Goal: Feedback & Contribution: Submit feedback/report problem

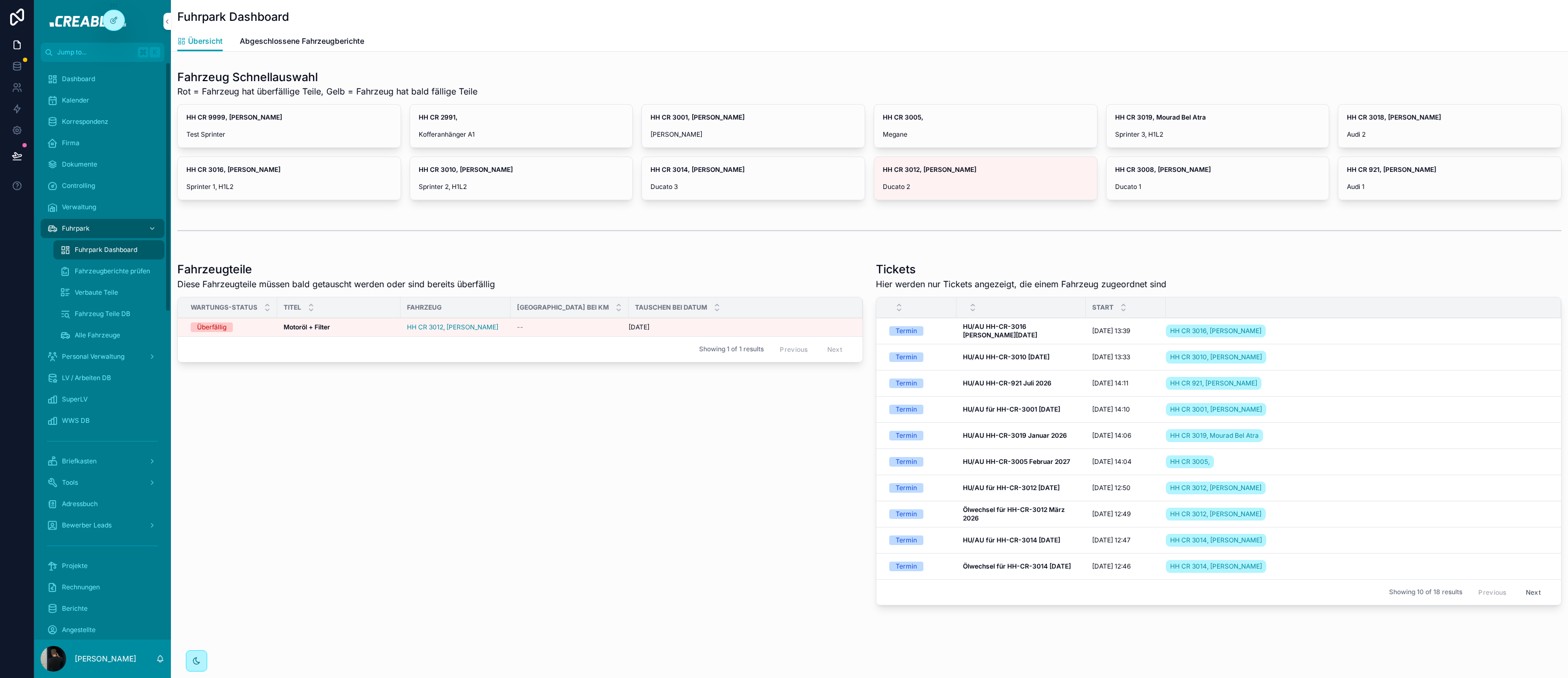
click at [115, 19] on icon at bounding box center [113, 20] width 9 height 9
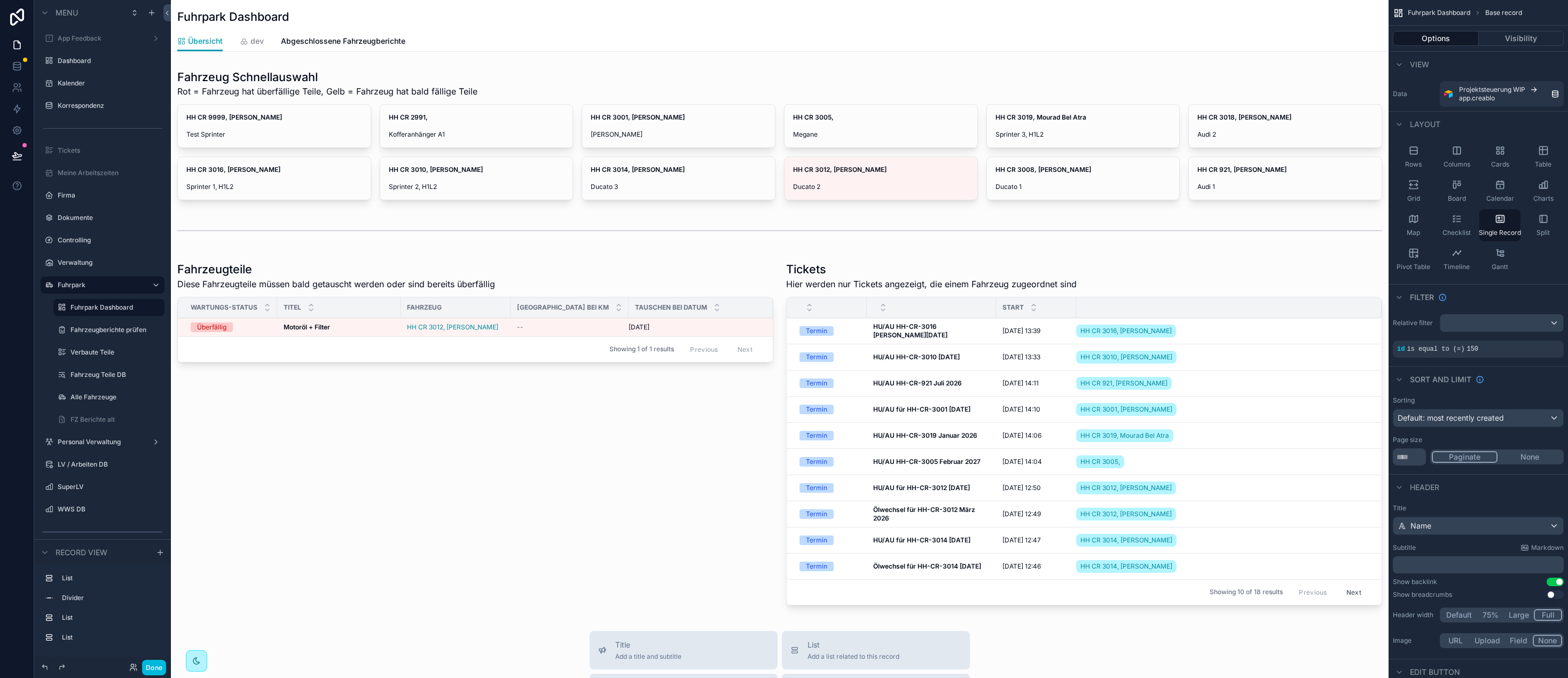
click at [81, 34] on label "App Feedback" at bounding box center [101, 38] width 86 height 9
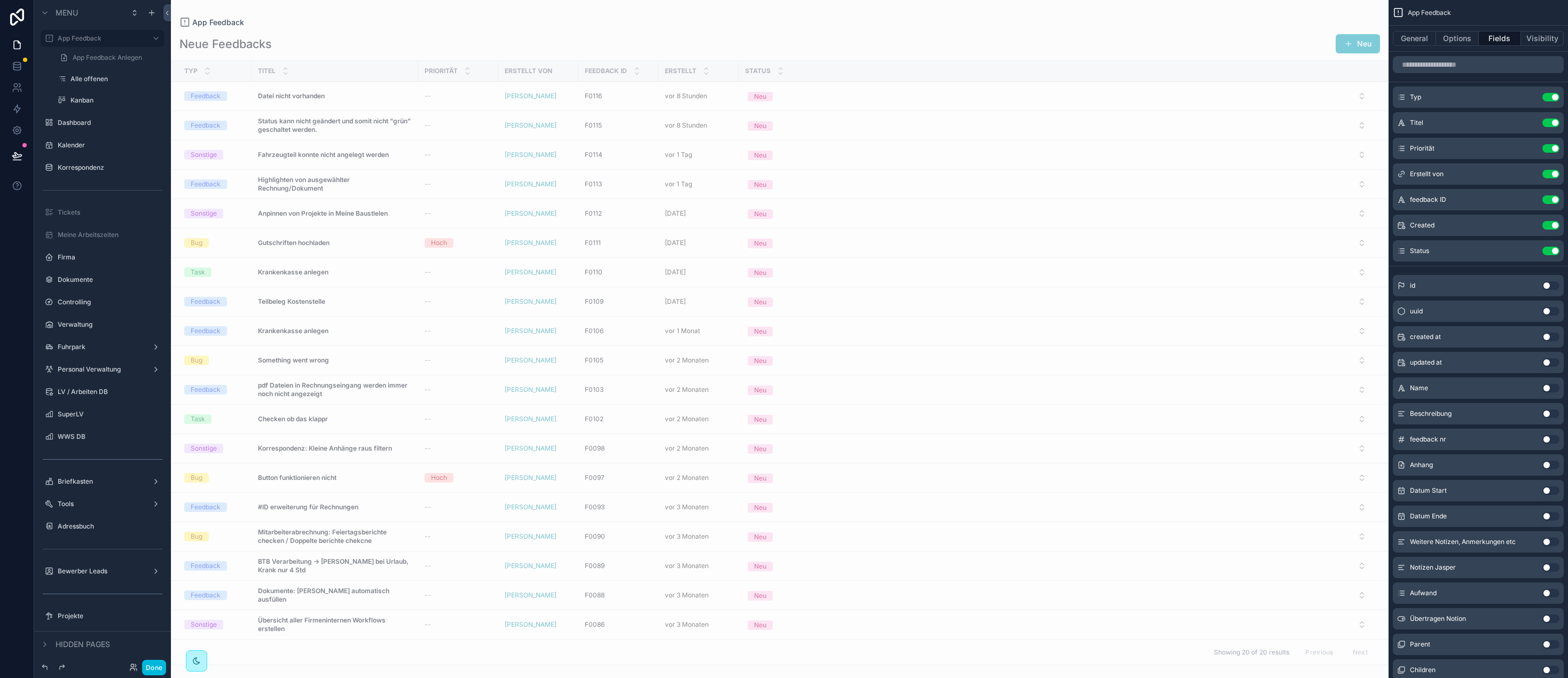
click at [406, 32] on div "scrollable content" at bounding box center [779, 339] width 1217 height 678
click at [342, 99] on div "Datei nicht vorhanden Datei nicht vorhanden" at bounding box center [335, 96] width 154 height 9
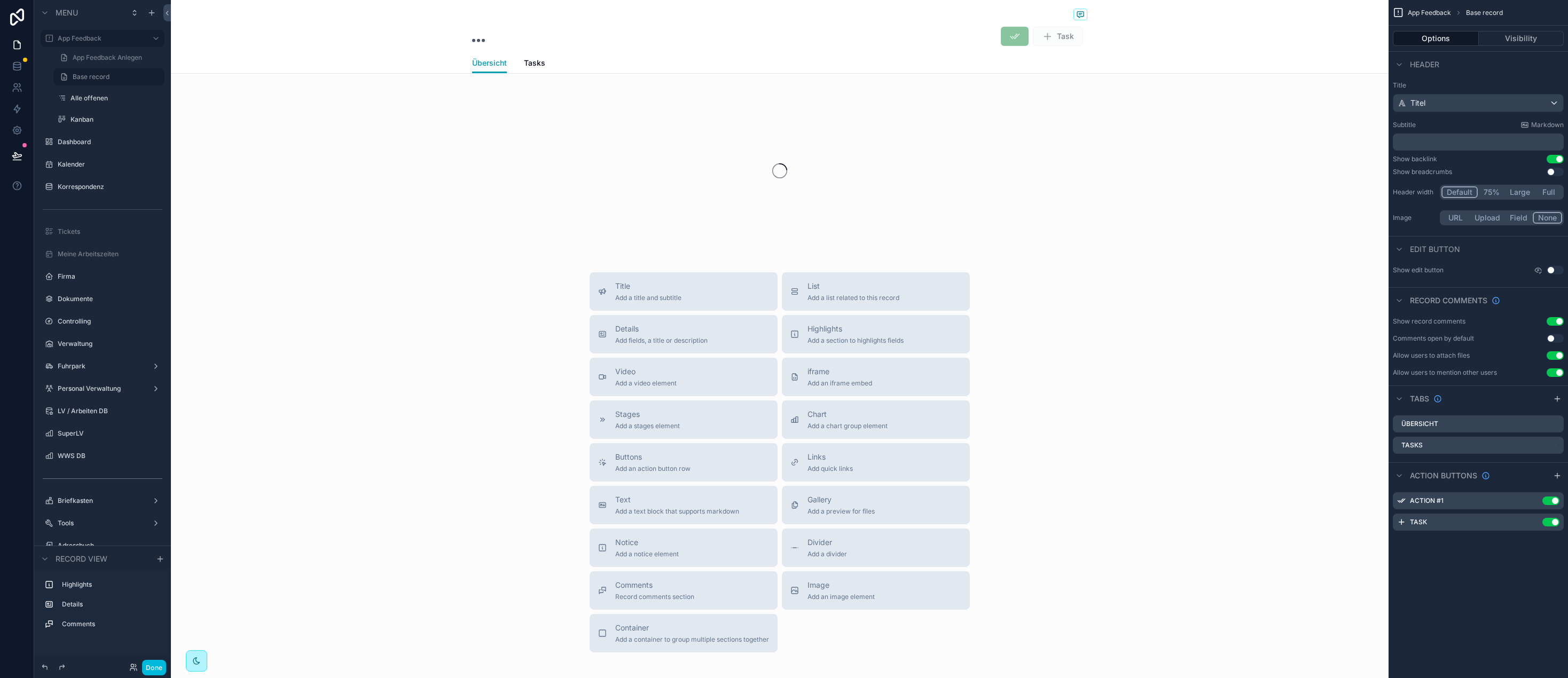
click at [155, 673] on button "Done" at bounding box center [154, 668] width 24 height 16
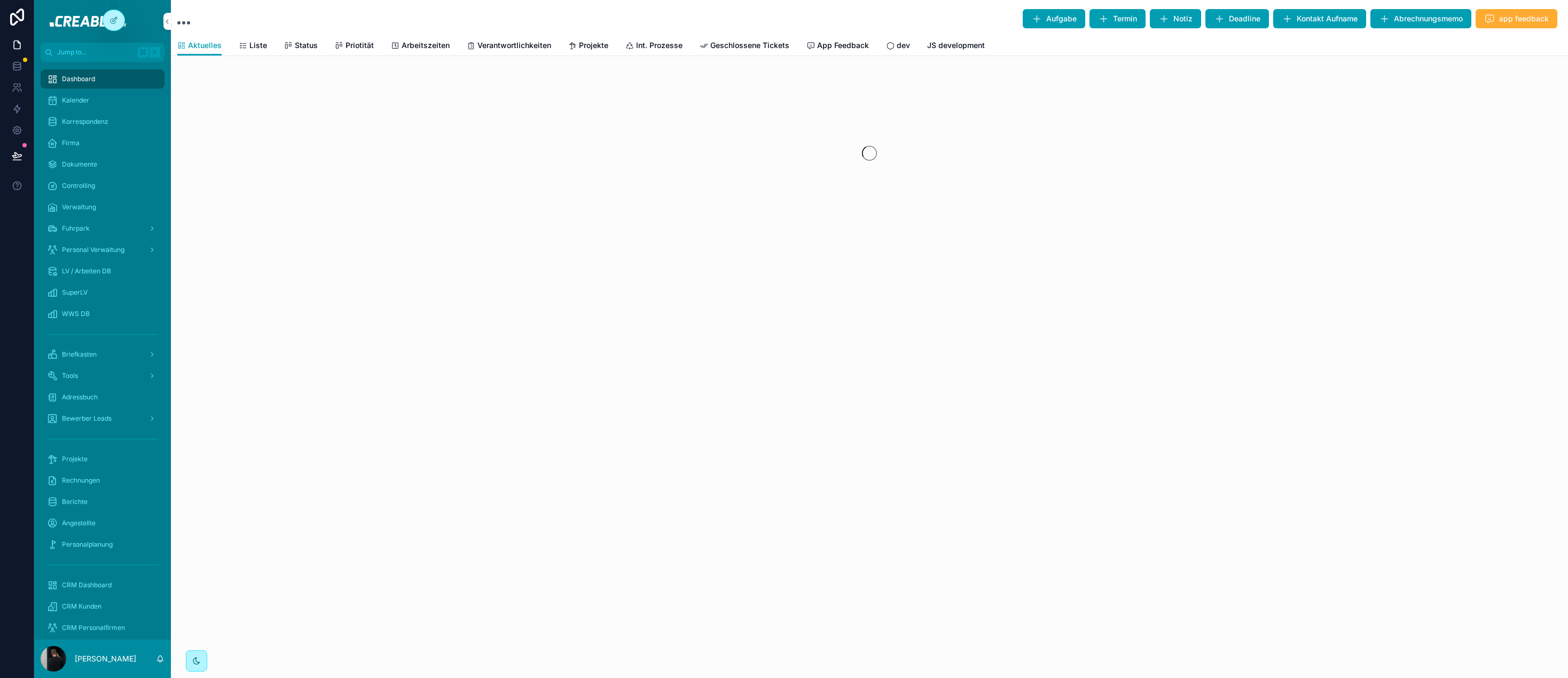
click at [119, 18] on div at bounding box center [113, 21] width 21 height 21
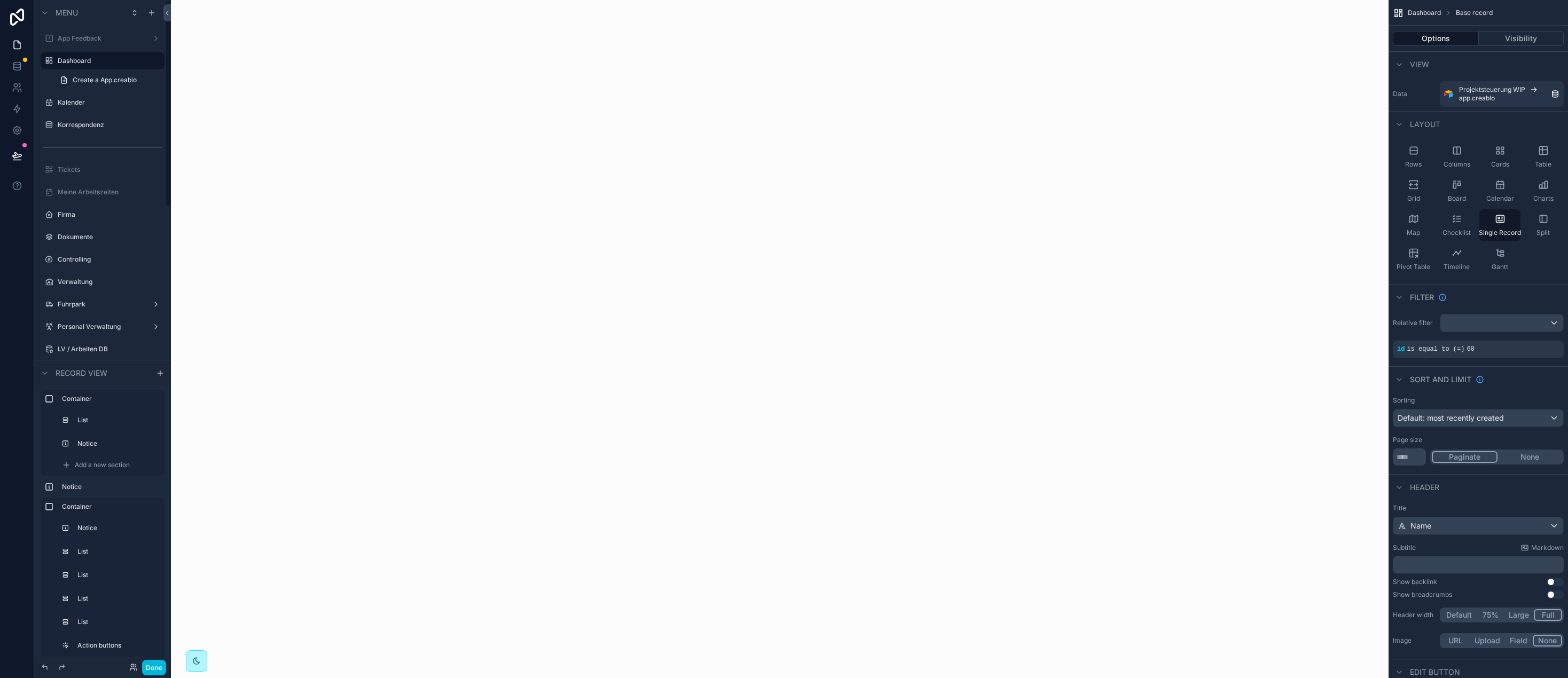
click at [91, 29] on div "App Feedback" at bounding box center [102, 38] width 136 height 19
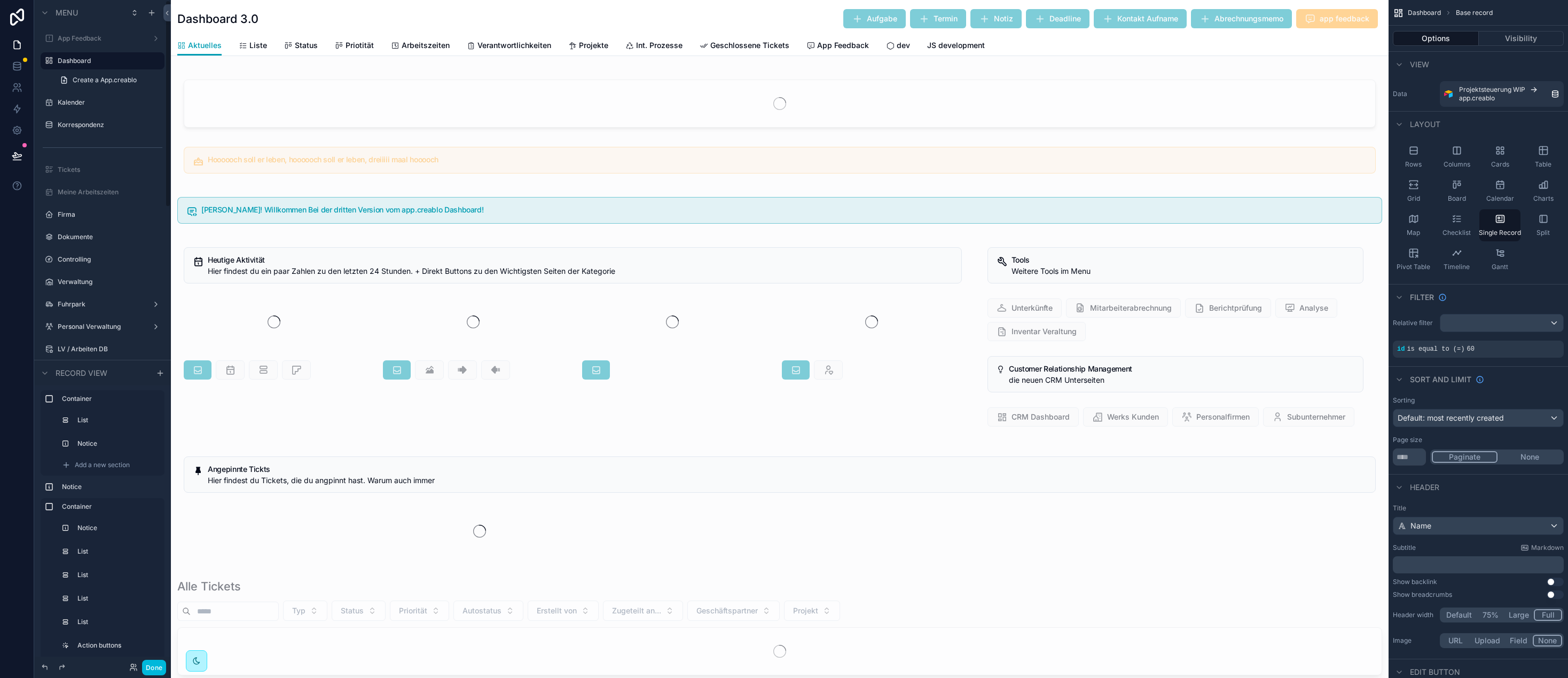
click at [98, 40] on label "App Feedback" at bounding box center [101, 38] width 86 height 9
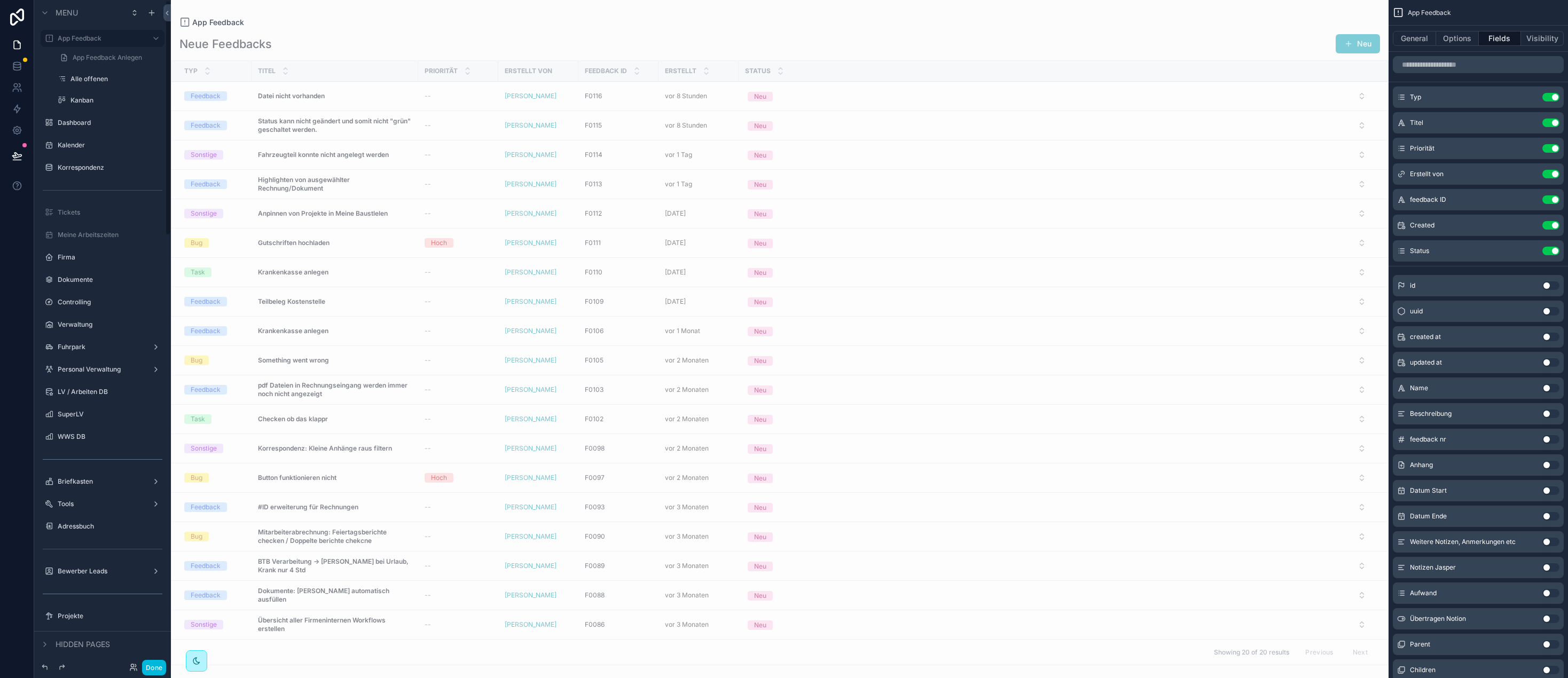
click at [0, 0] on icon "scrollable content" at bounding box center [0, 0] width 0 height 0
click at [1545, 41] on button "Visibility" at bounding box center [1542, 38] width 43 height 15
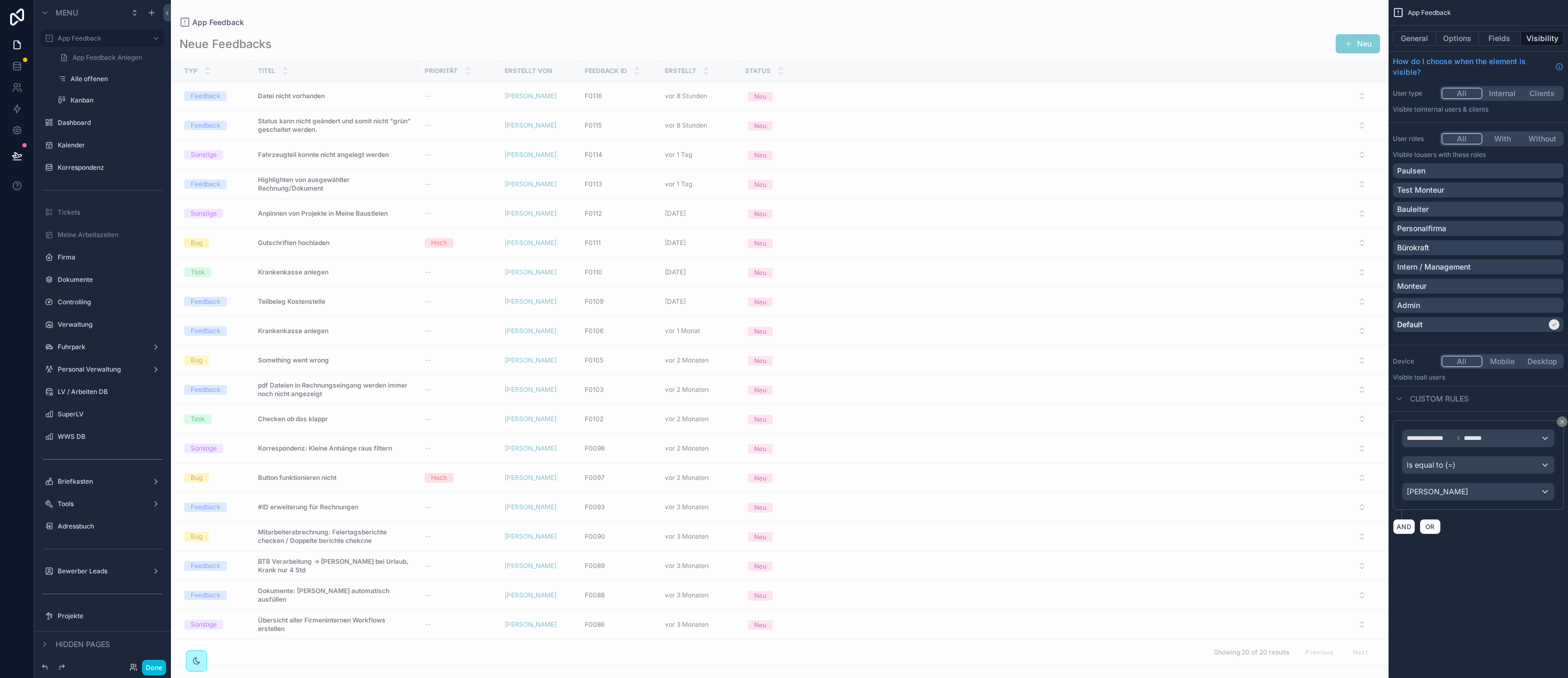
click at [1552, 326] on icon "scrollable content" at bounding box center [1554, 324] width 4 height 2
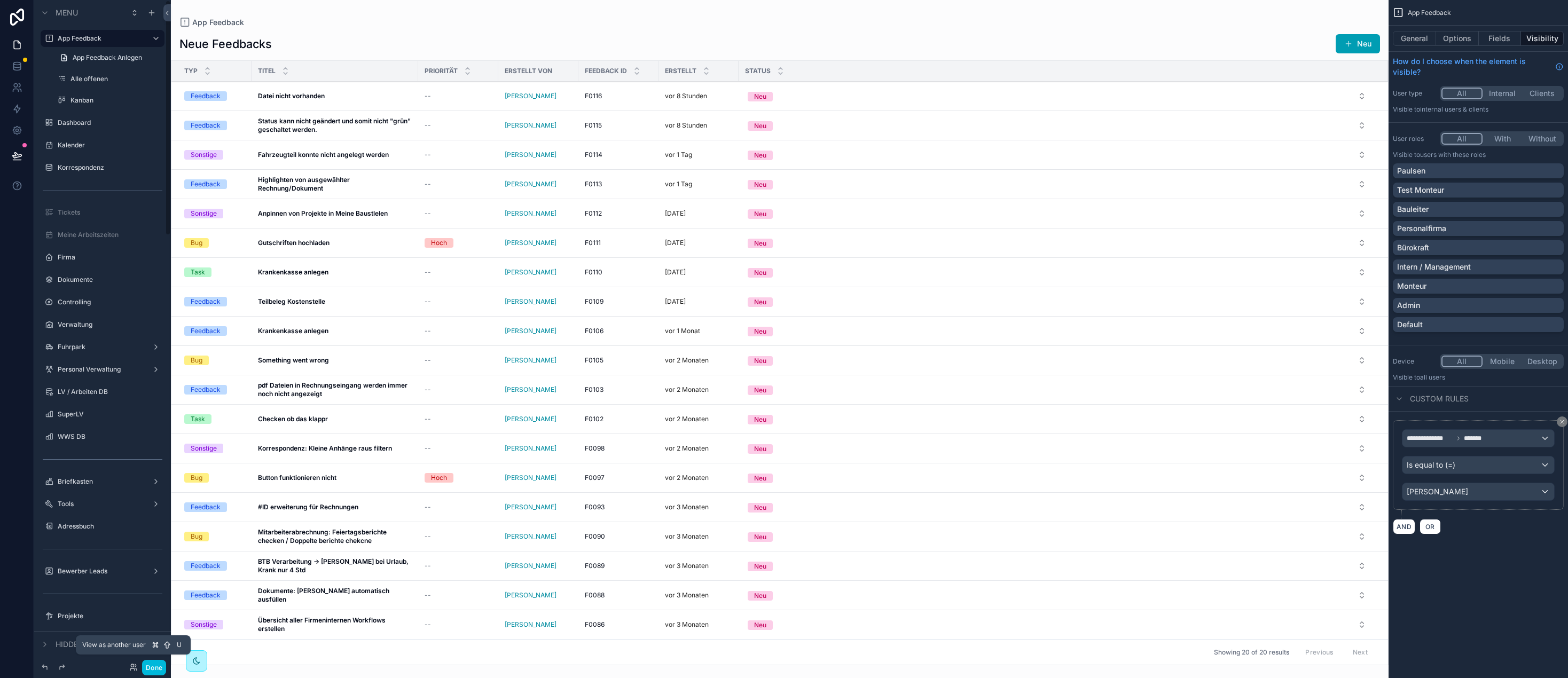
click at [133, 666] on icon at bounding box center [132, 665] width 2 height 2
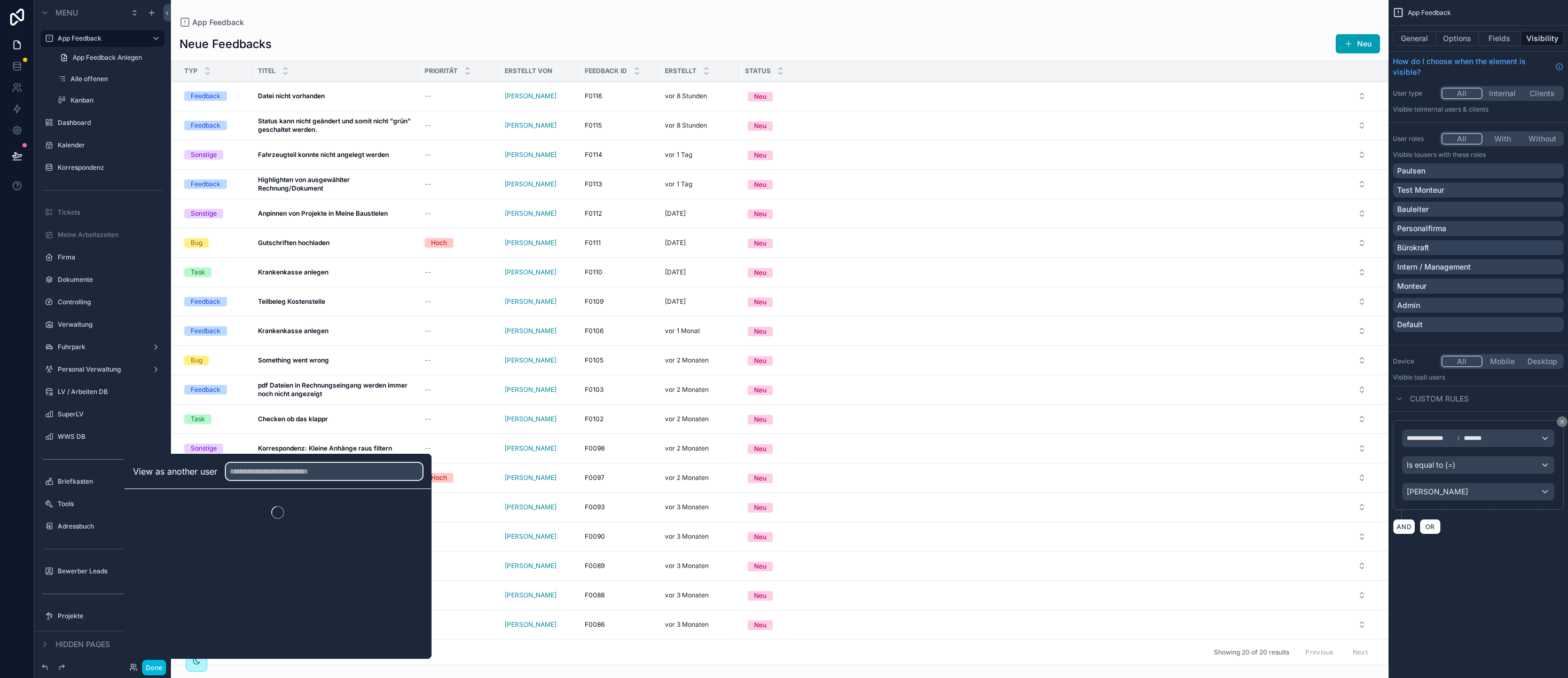
click at [290, 466] on input "text" at bounding box center [324, 472] width 197 height 17
type input "******"
click at [0, 0] on button "Select" at bounding box center [0, 0] width 0 height 0
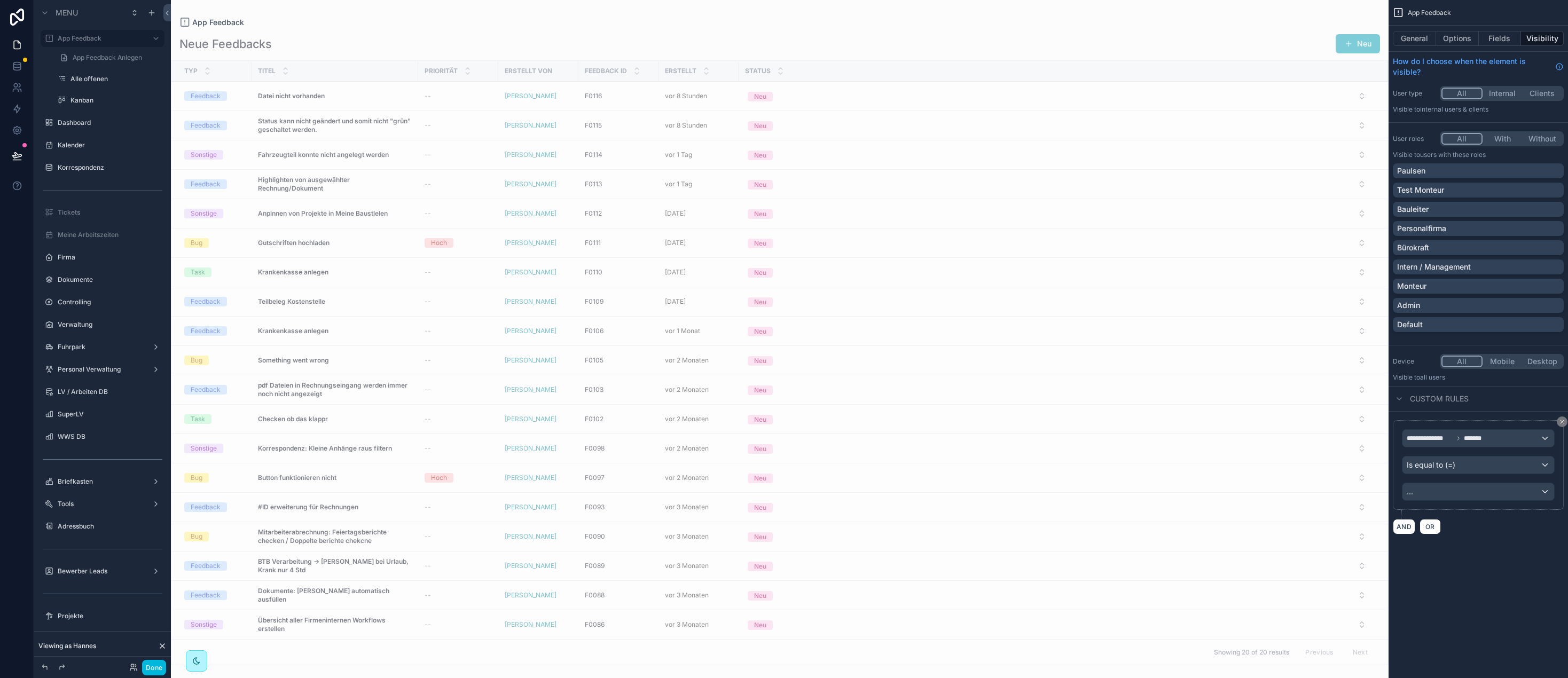
click at [165, 646] on icon at bounding box center [162, 645] width 9 height 9
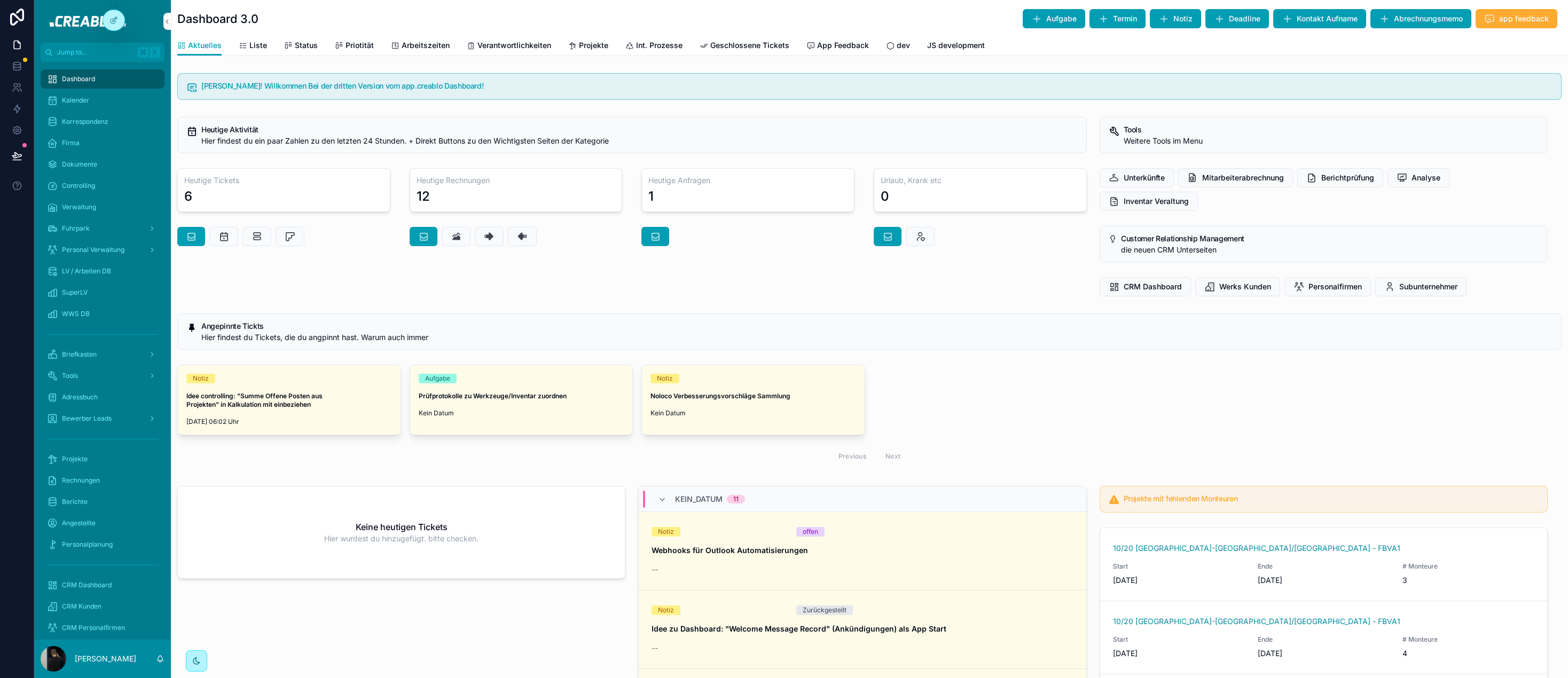
click at [113, 17] on icon at bounding box center [113, 20] width 9 height 9
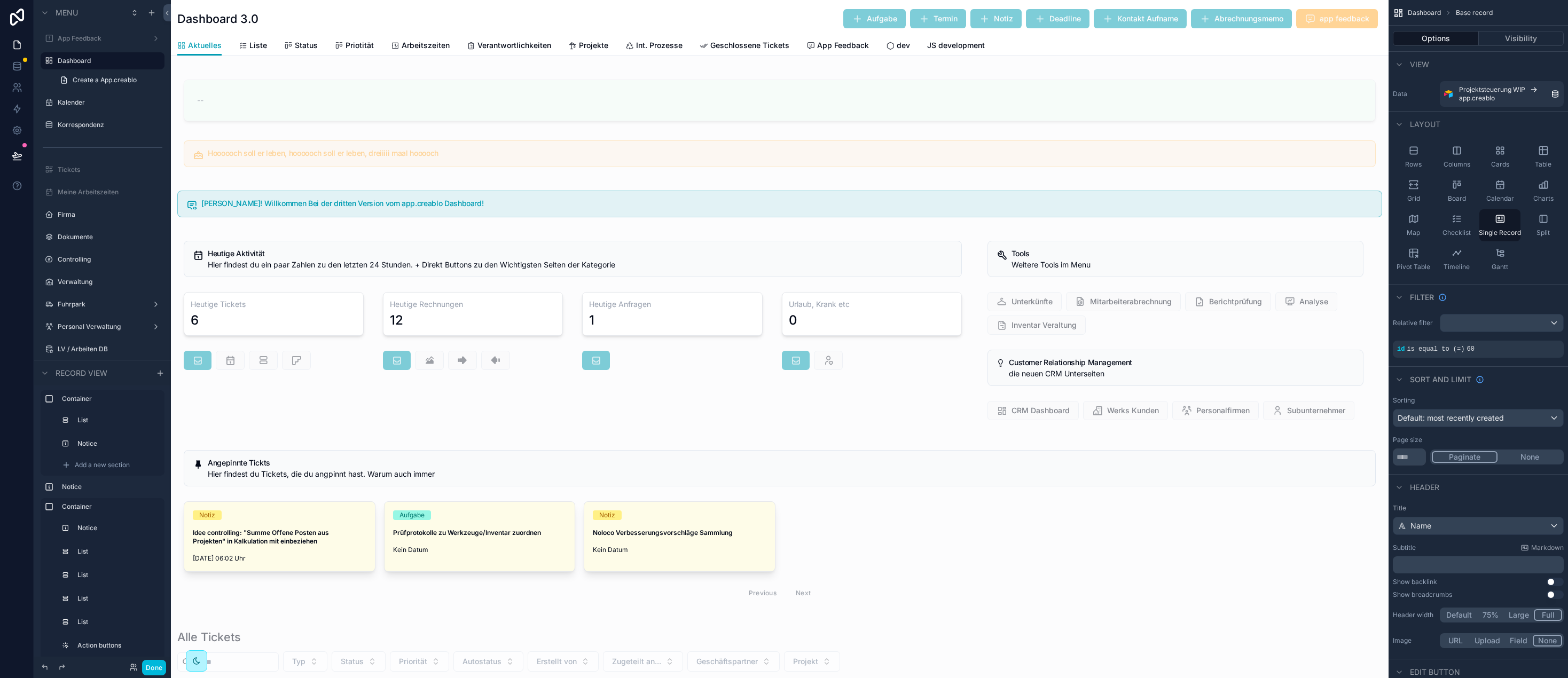
click at [88, 29] on div "App Feedback" at bounding box center [102, 38] width 136 height 19
click at [94, 35] on label "App Feedback" at bounding box center [101, 38] width 86 height 9
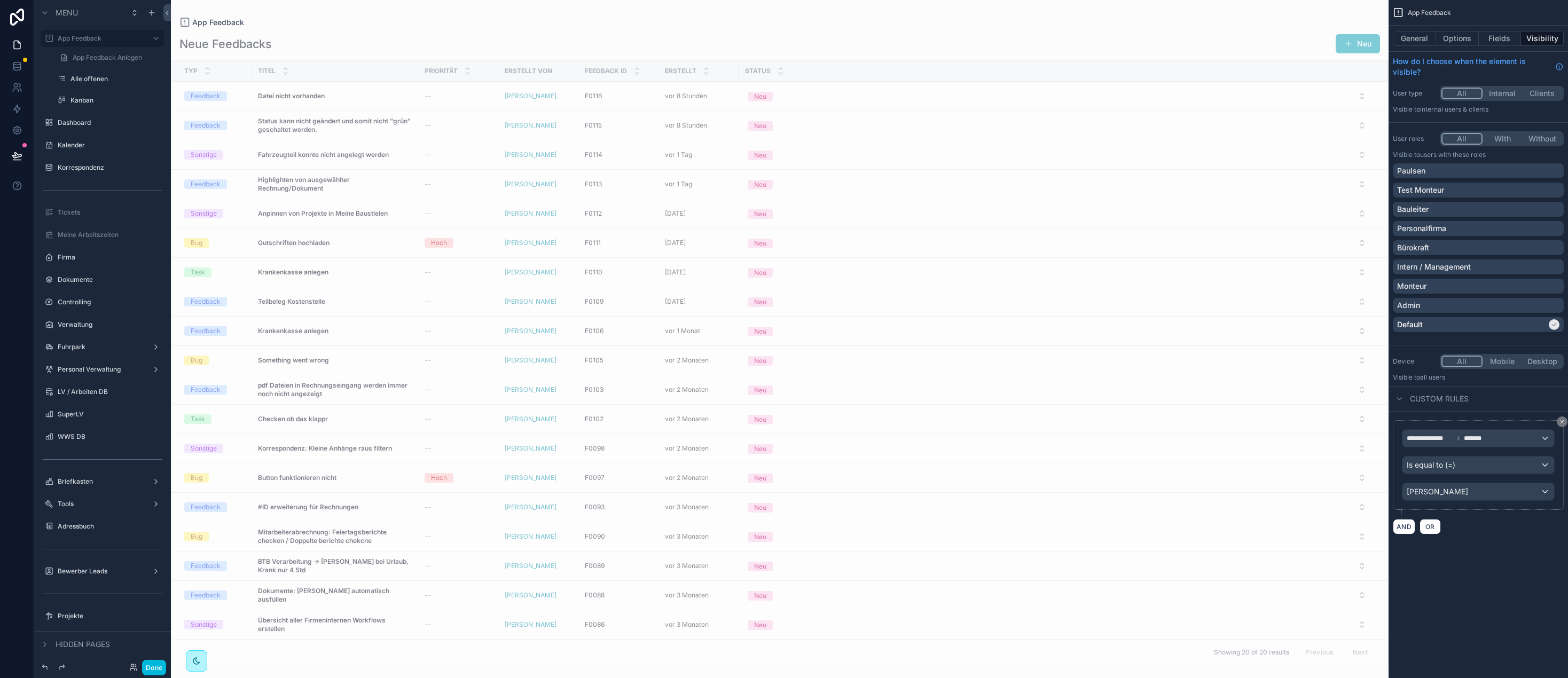
click at [1454, 322] on div "Default" at bounding box center [1471, 324] width 150 height 10
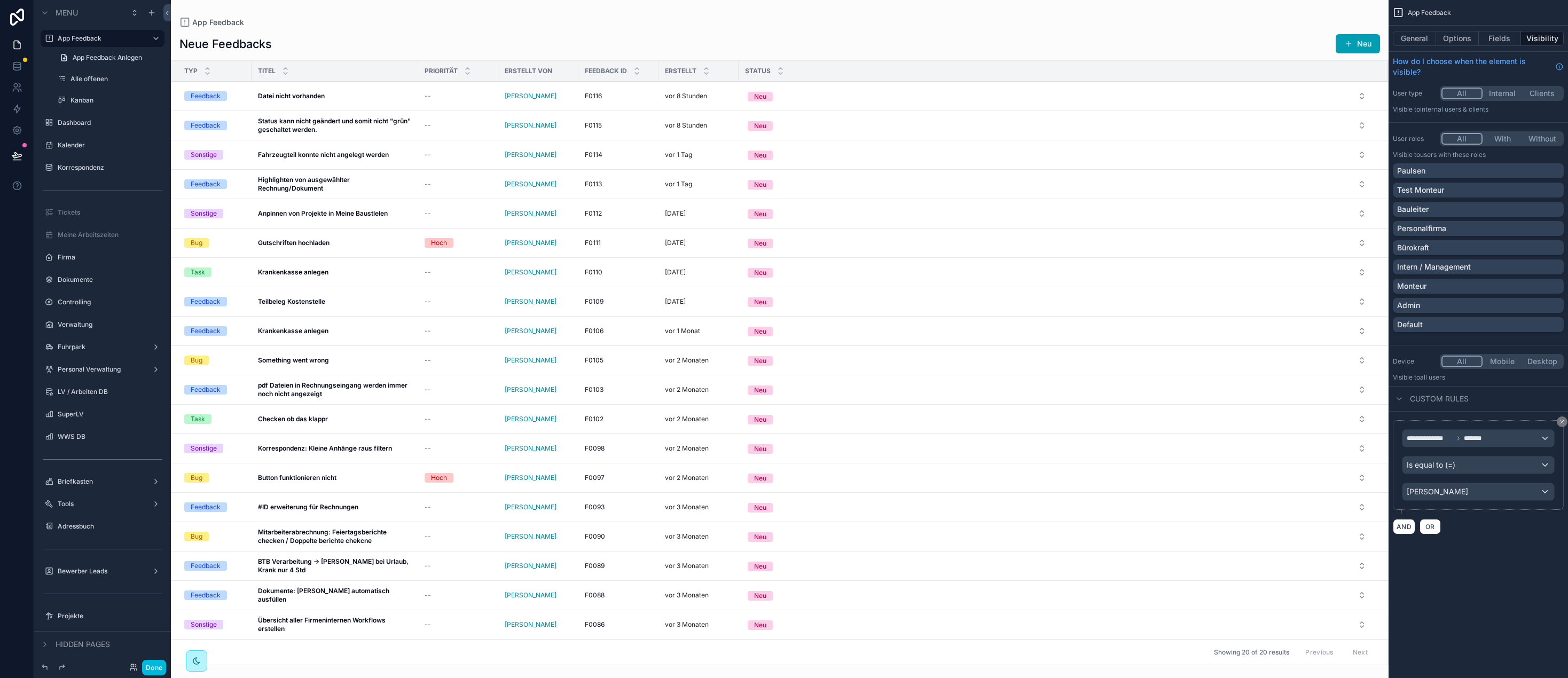
click at [161, 671] on button "Done" at bounding box center [154, 668] width 24 height 16
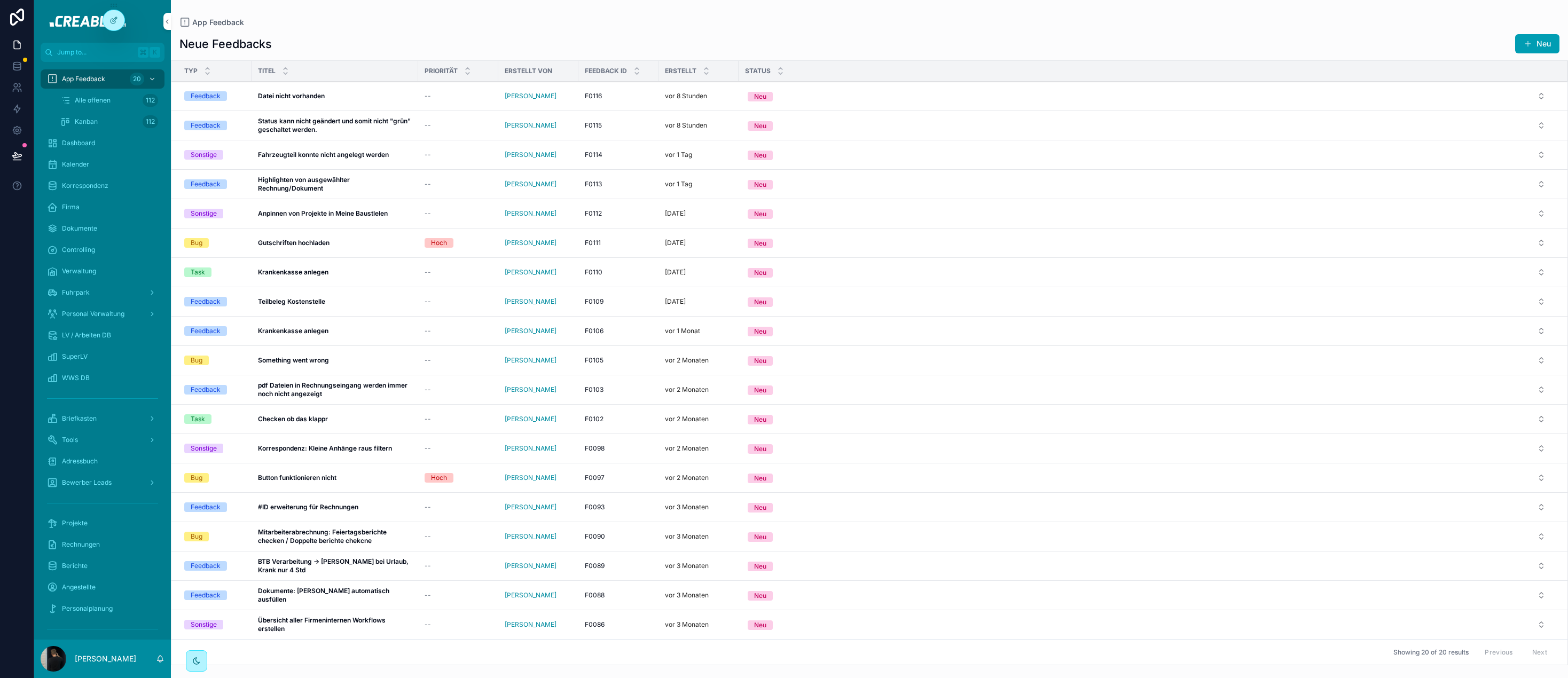
click at [337, 95] on div "Datei nicht vorhanden Datei nicht vorhanden" at bounding box center [335, 96] width 154 height 9
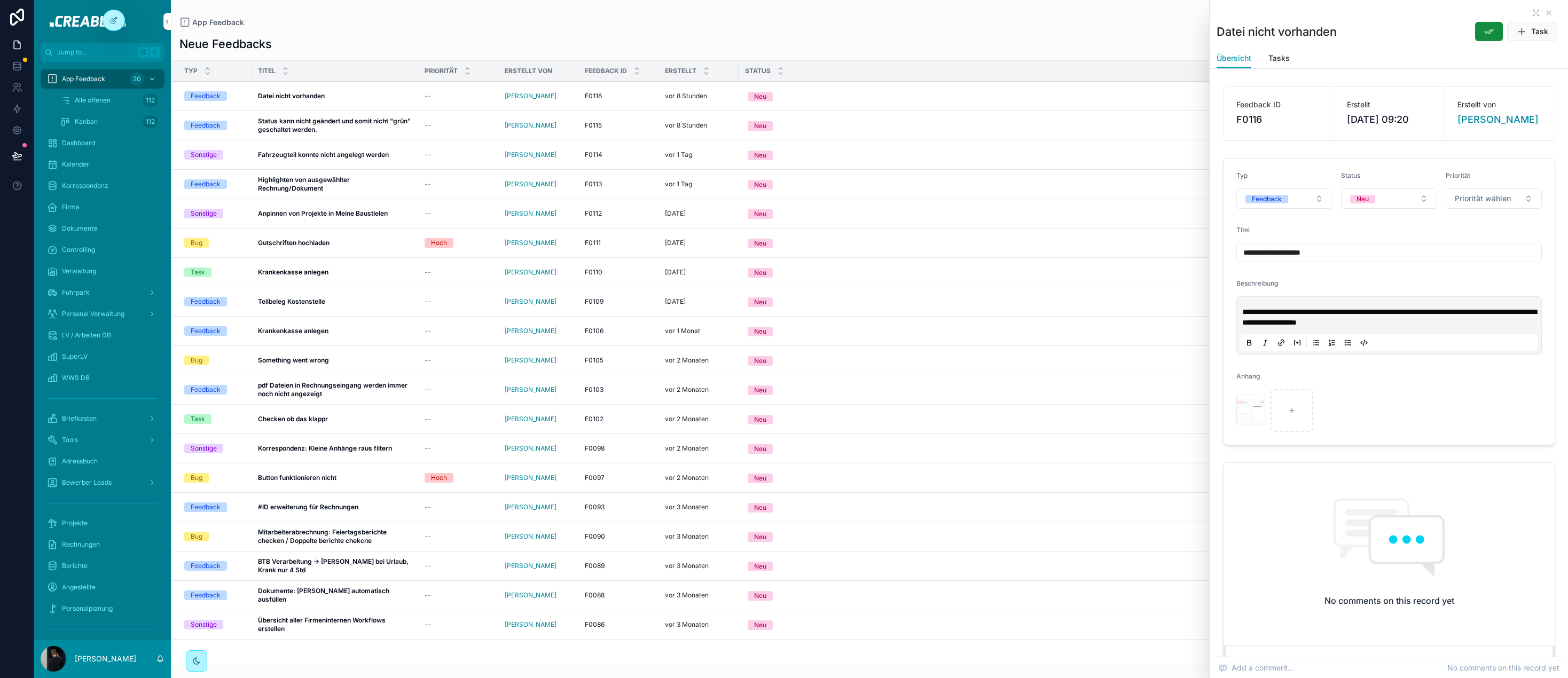
drag, startPoint x: 1276, startPoint y: 309, endPoint x: 1405, endPoint y: 316, distance: 129.2
click at [1404, 316] on span "**********" at bounding box center [1389, 316] width 294 height 18
click at [1246, 407] on div "scrollable content" at bounding box center [1252, 411] width 30 height 30
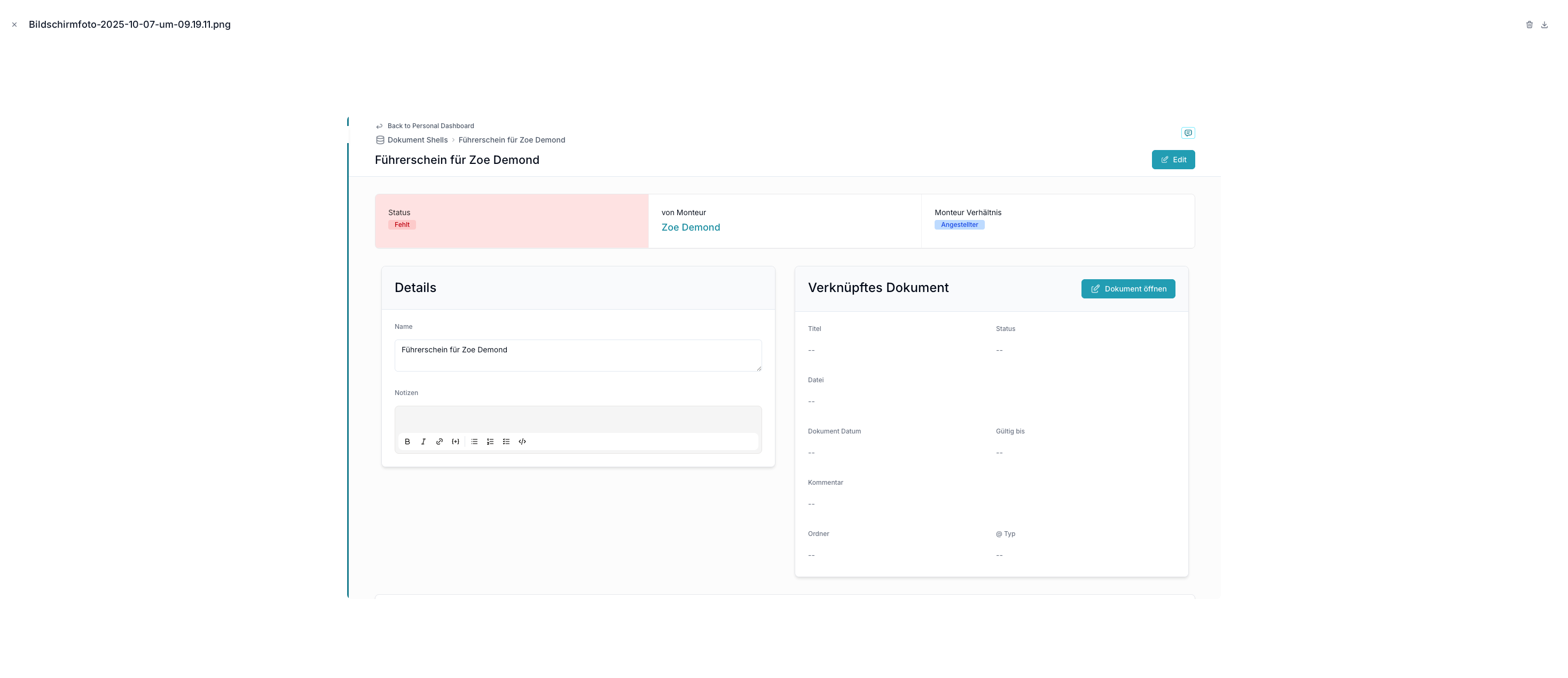
click at [17, 24] on icon "Close modal" at bounding box center [13, 24] width 7 height 7
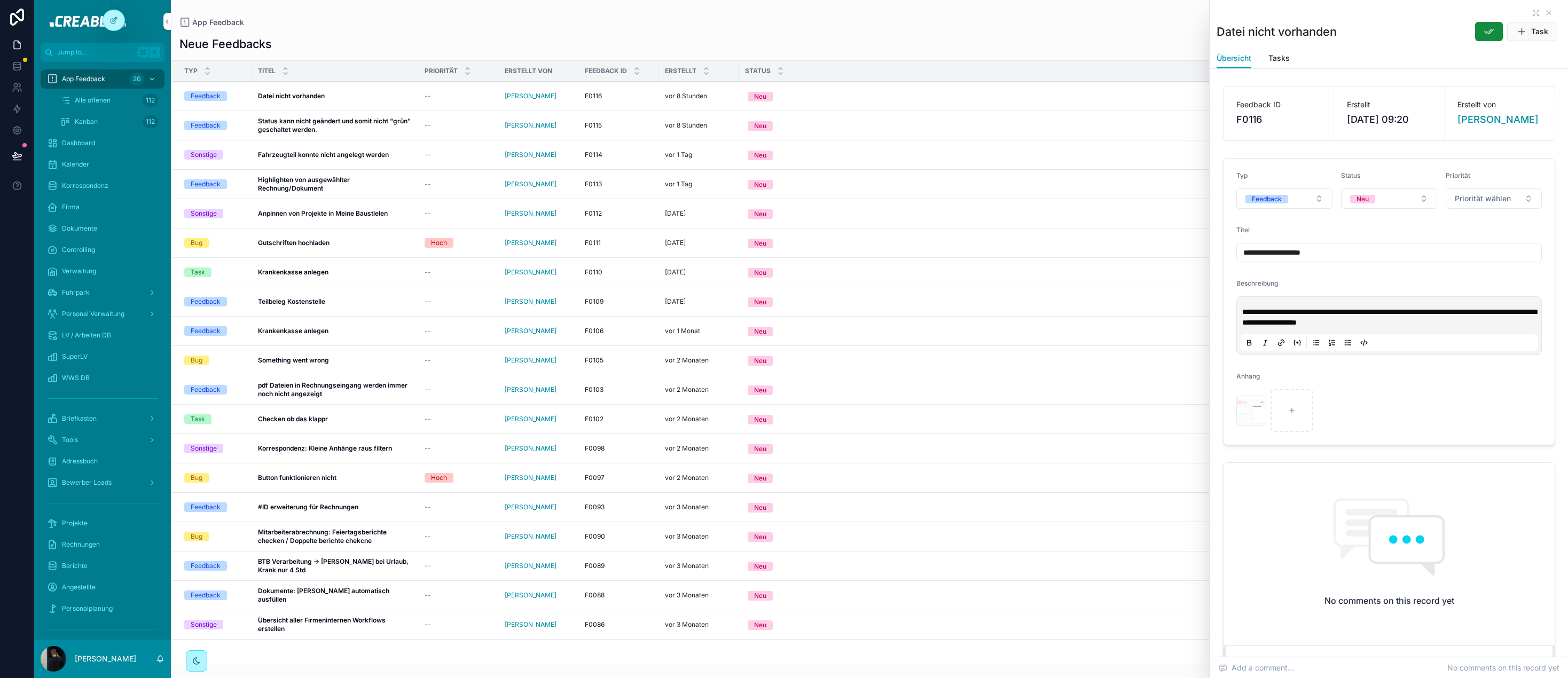
click at [352, 124] on strong "Status kann nicht geändert und somit nicht "grün" geschaltet werden." at bounding box center [335, 124] width 155 height 17
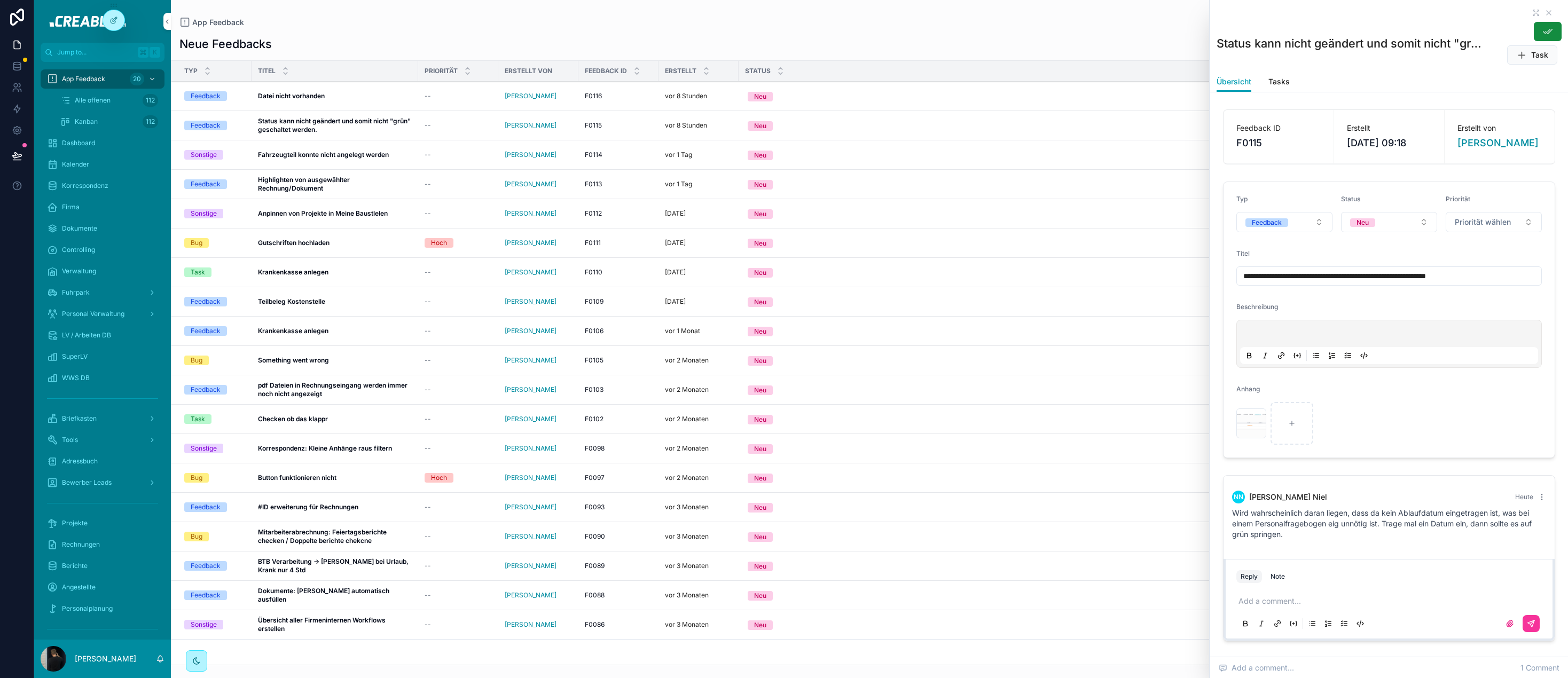
click at [331, 151] on strong "Fahrzeugteil konnte nicht angelegt werden" at bounding box center [323, 155] width 131 height 8
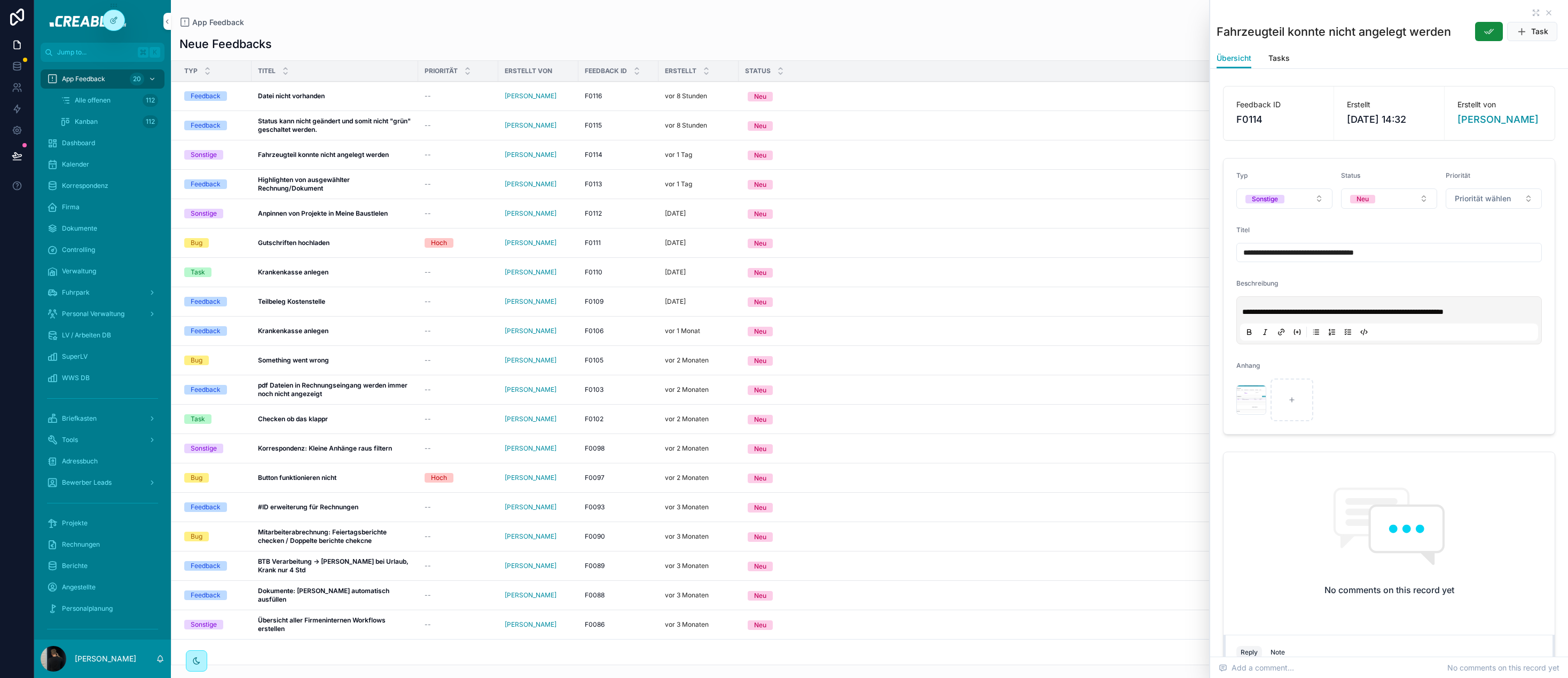
click at [1251, 395] on div "scrollable content" at bounding box center [1252, 400] width 30 height 30
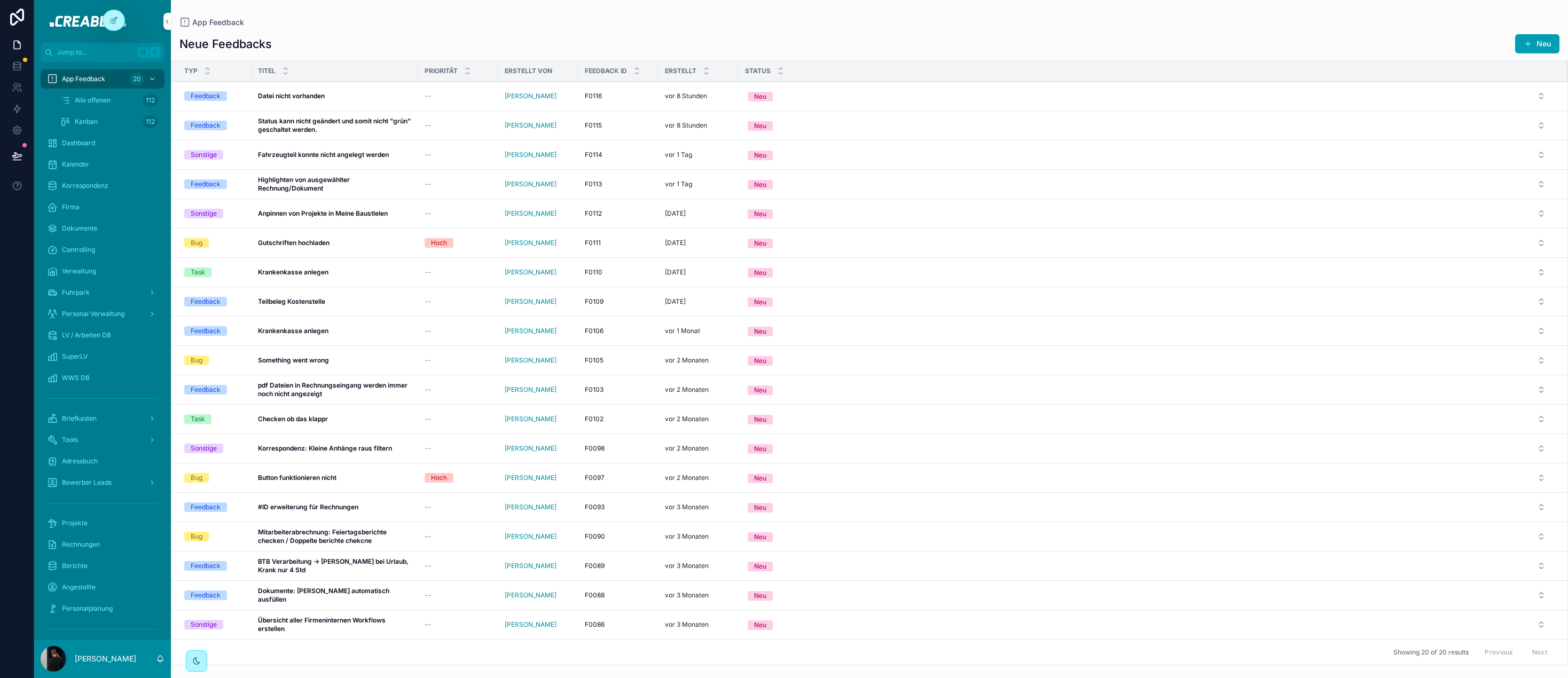
click at [324, 183] on strong "Highlighten von ausgewählter Rechnung/Dokument" at bounding box center [305, 183] width 94 height 17
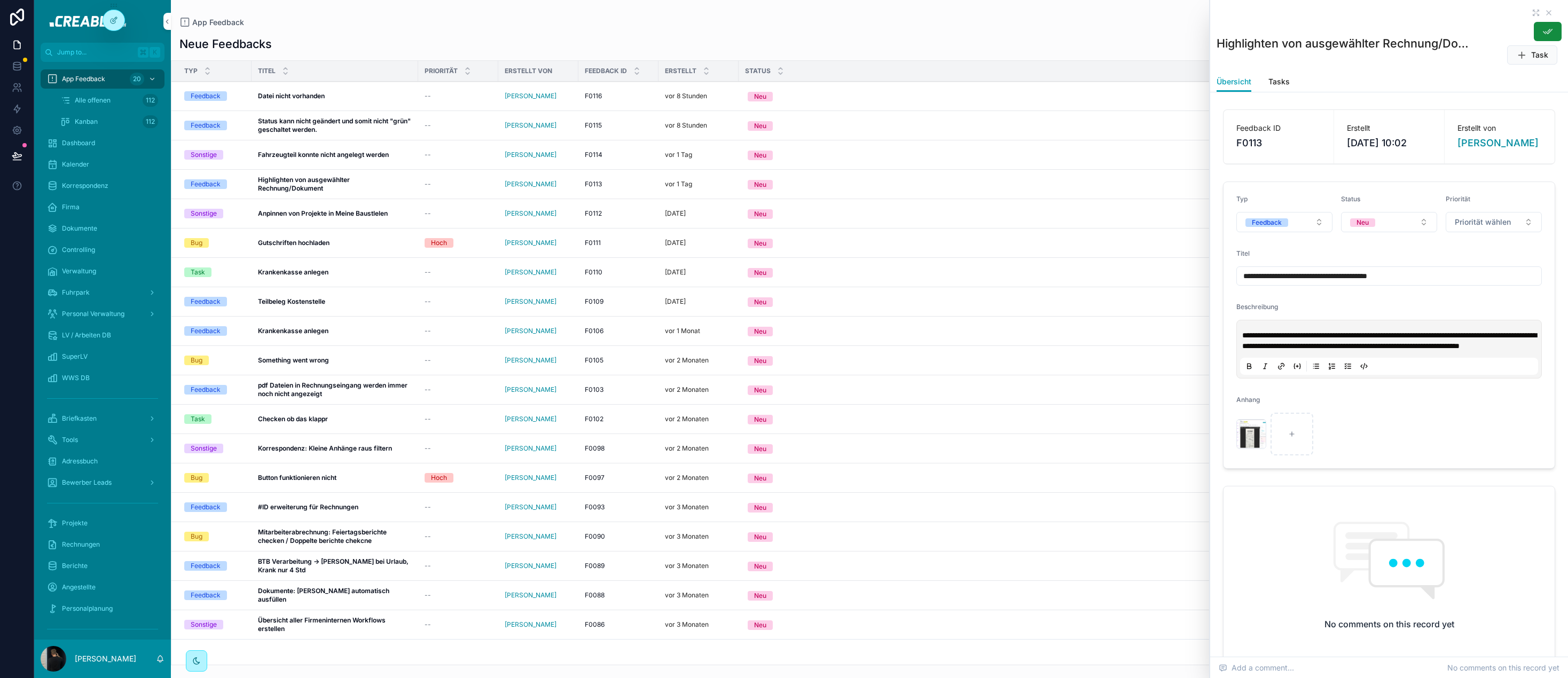
click at [1256, 442] on div "scrollable content" at bounding box center [1252, 434] width 30 height 30
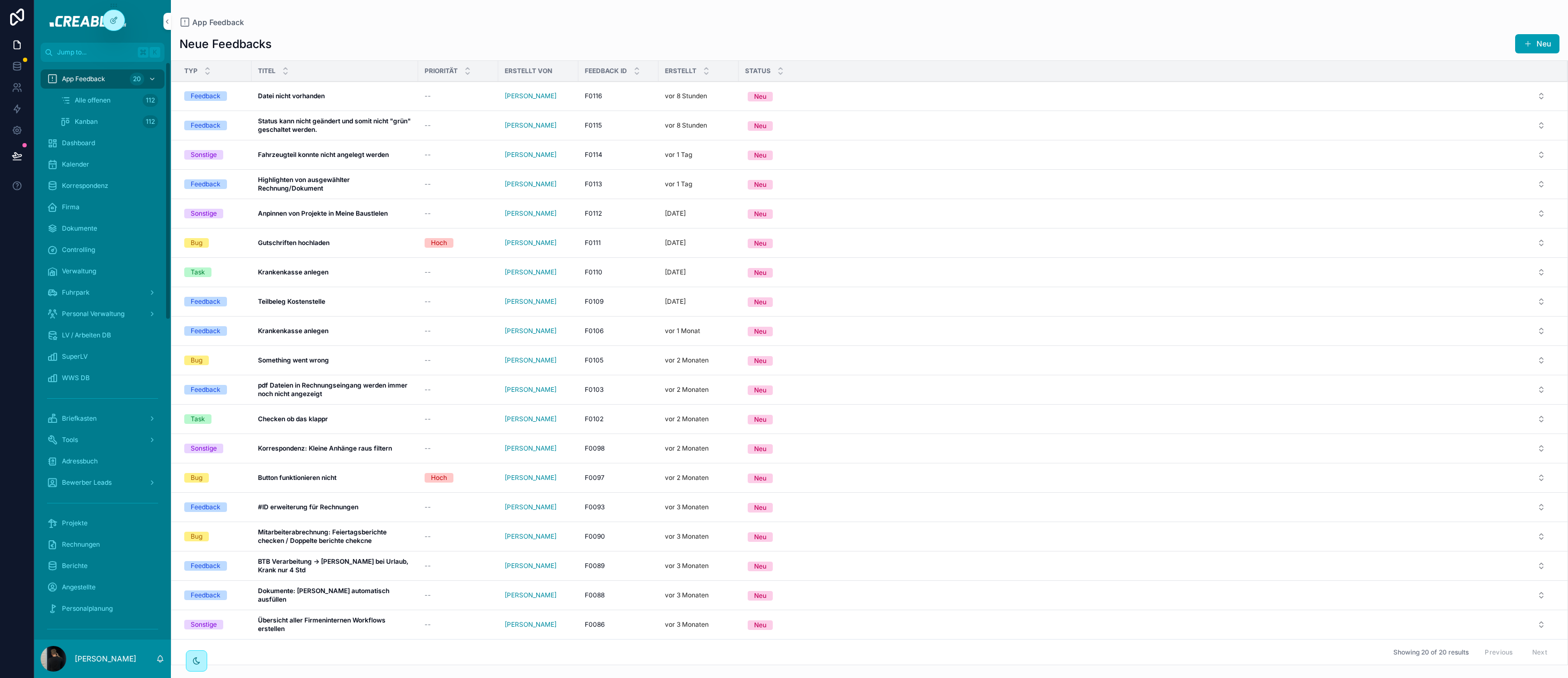
click at [1081, 176] on button "Neu" at bounding box center [1146, 184] width 815 height 19
click at [855, 10] on div "App Feedback Neue Feedbacks Neu Typ Titel Priorität Erstellt von Feedback ID Er…" at bounding box center [868, 332] width 1397 height 665
click at [102, 422] on div "Briefkasten" at bounding box center [102, 419] width 111 height 17
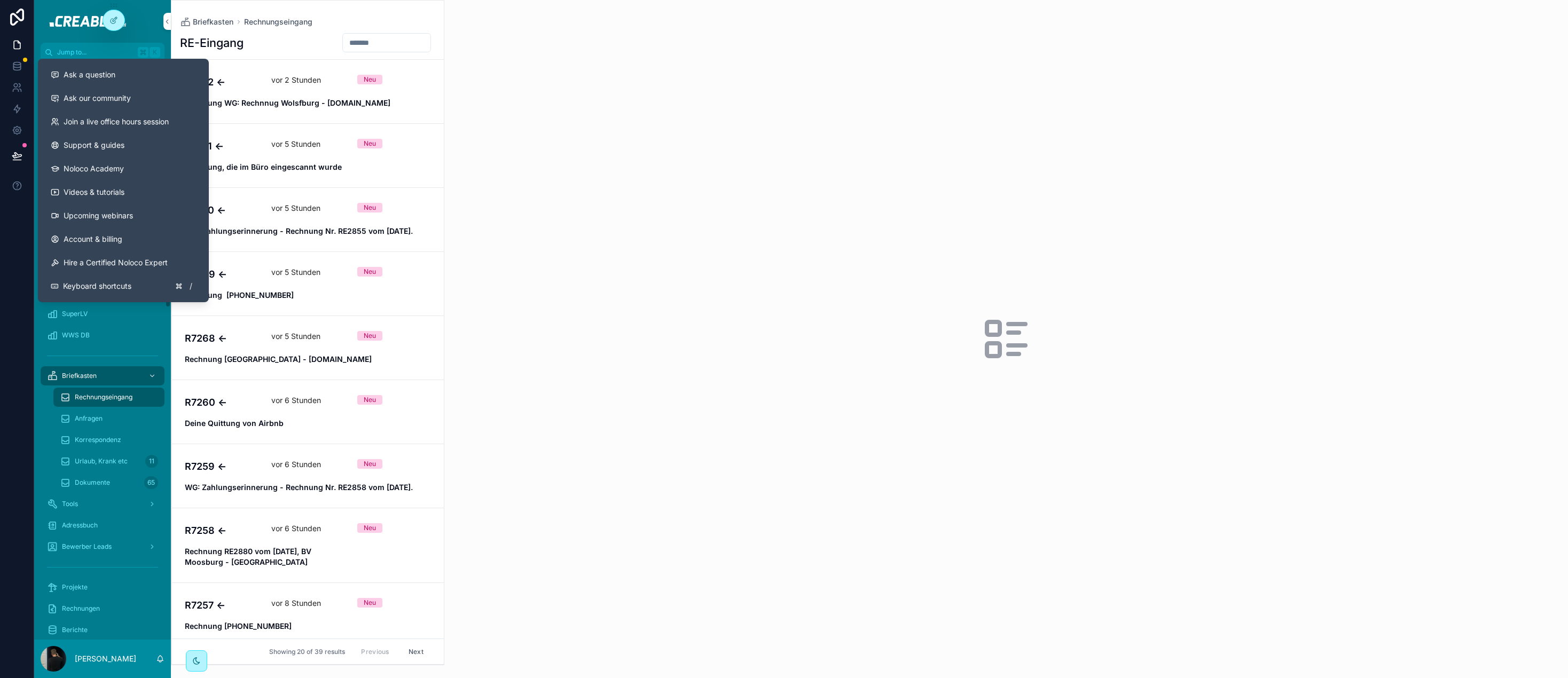
click at [107, 75] on span "Ask a question" at bounding box center [89, 75] width 52 height 10
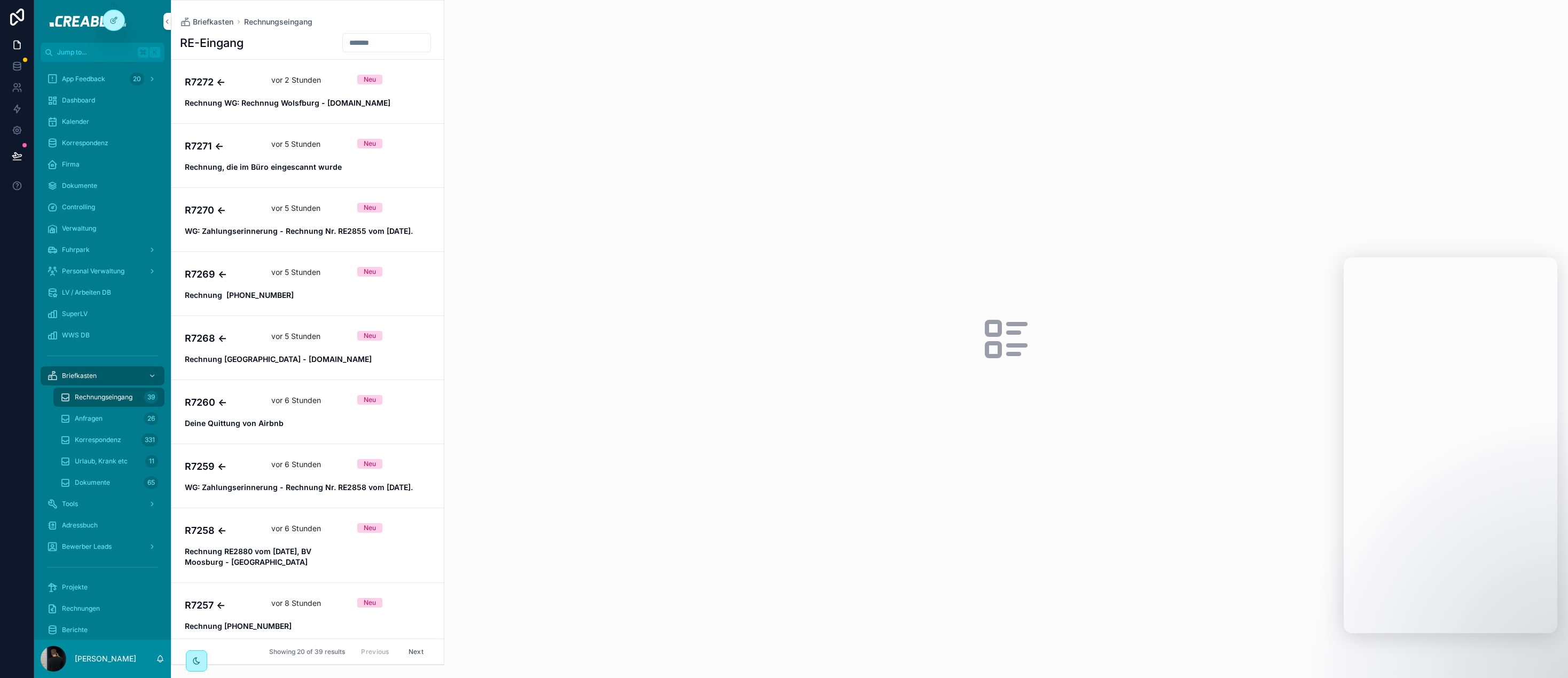
click at [86, 81] on span "App Feedback" at bounding box center [83, 79] width 44 height 9
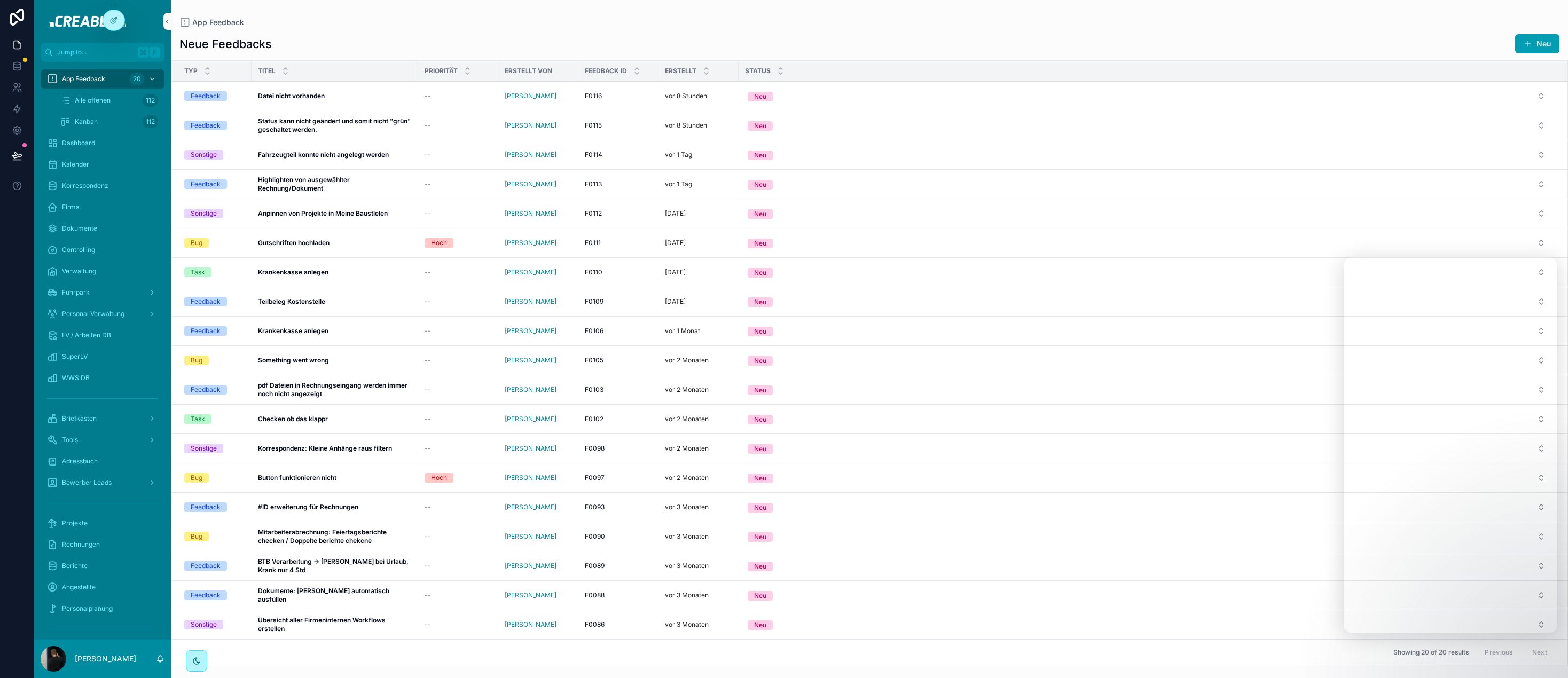
click at [821, 187] on button "Neu" at bounding box center [1146, 184] width 815 height 19
click at [458, 182] on div "--" at bounding box center [458, 184] width 67 height 9
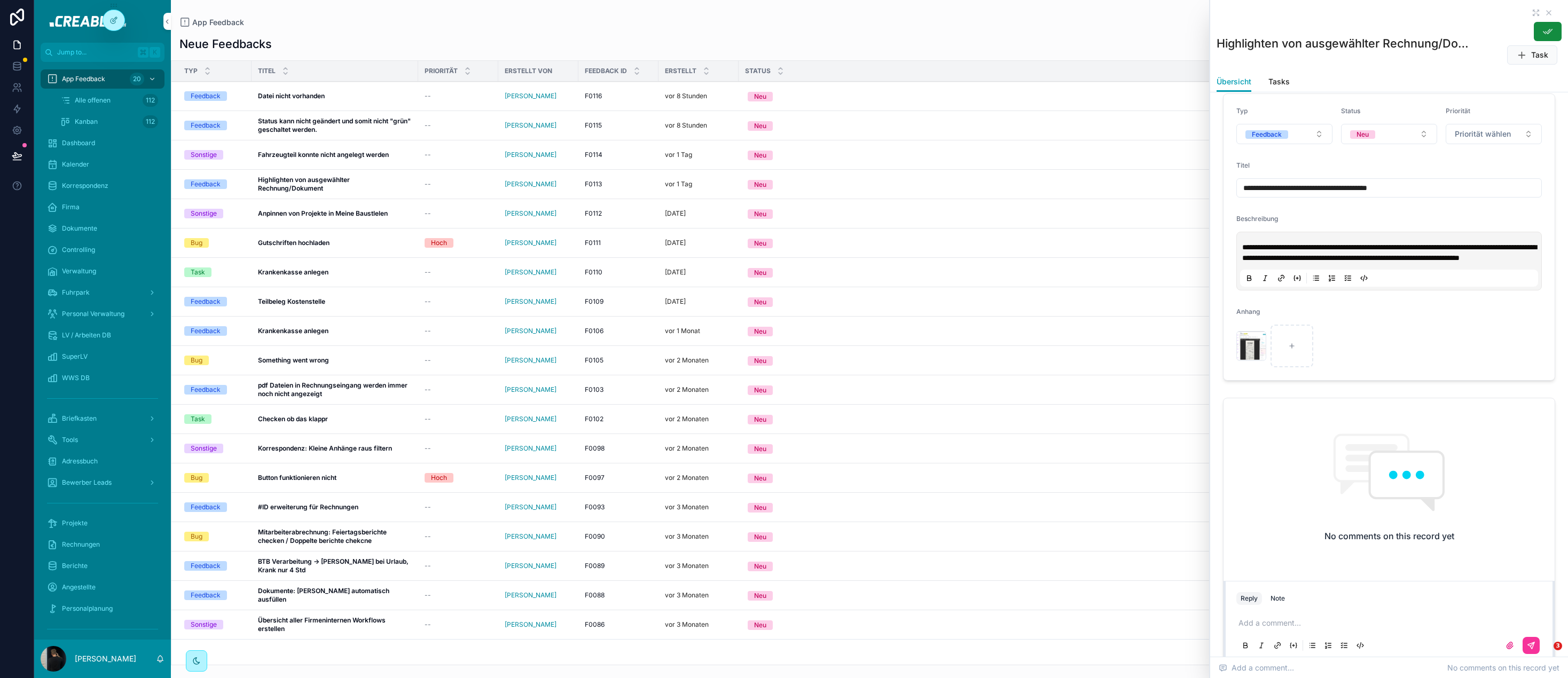
scroll to position [130, 0]
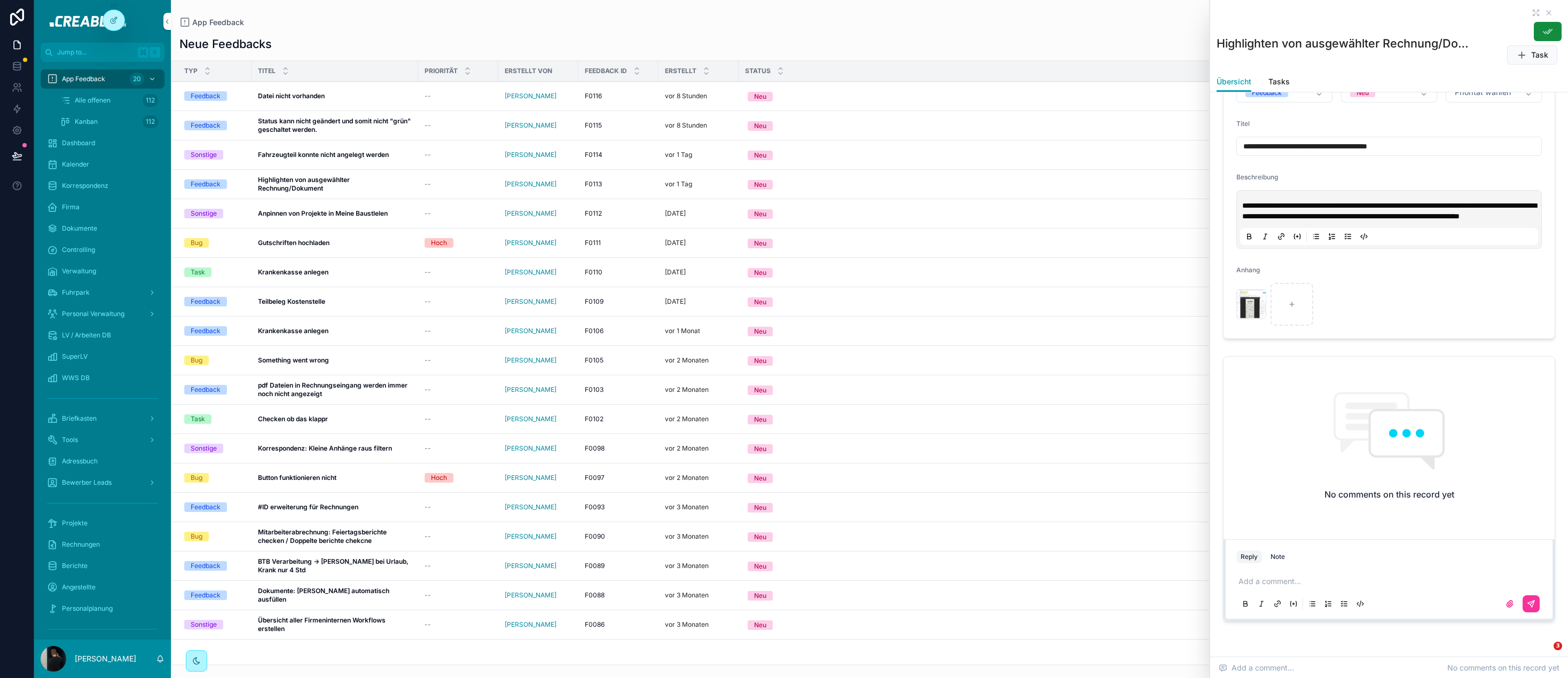
click at [1319, 587] on p "scrollable content" at bounding box center [1390, 580] width 305 height 10
click at [1536, 622] on button "scrollable content" at bounding box center [1531, 615] width 17 height 17
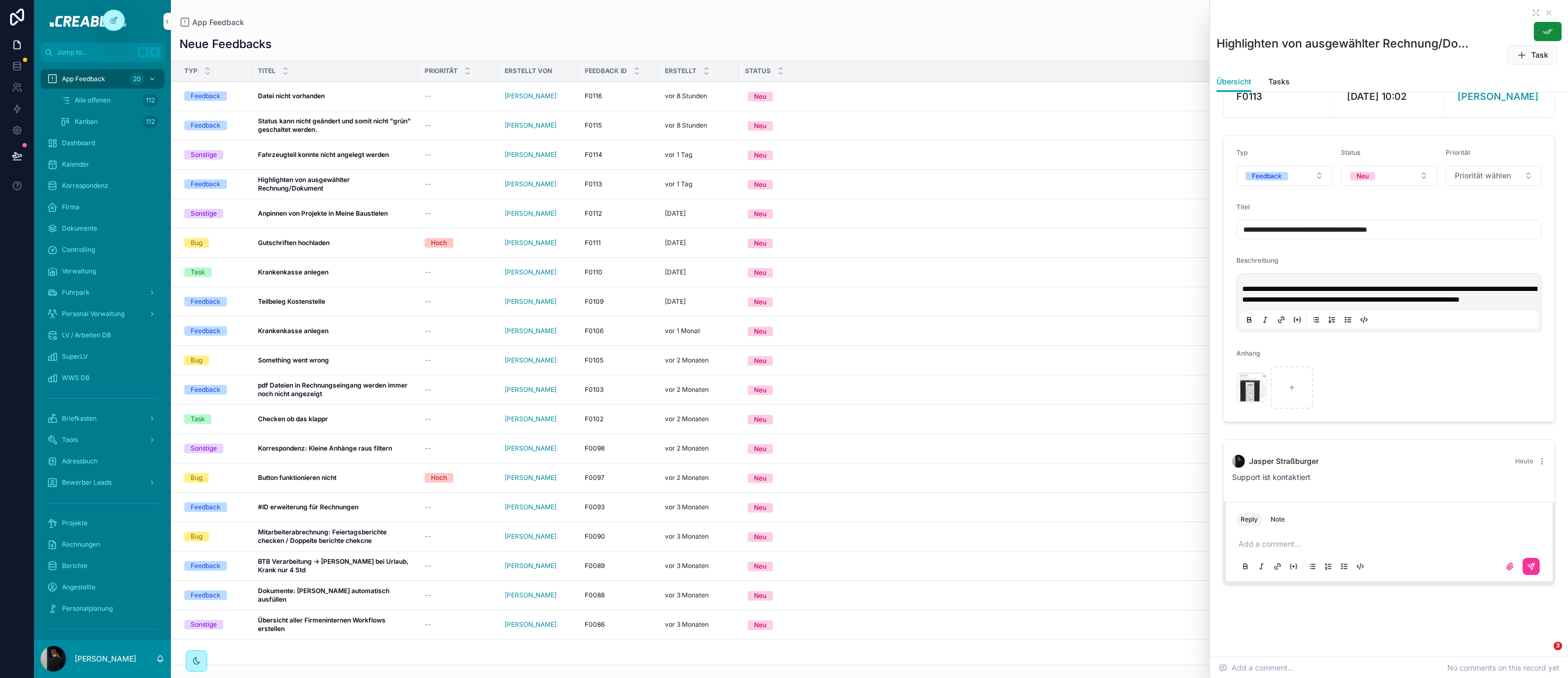
scroll to position [57, 0]
click at [1279, 545] on p "****" at bounding box center [1390, 543] width 305 height 10
click at [1280, 524] on span "[EMAIL_ADDRESS][DOMAIN_NAME]" at bounding box center [1321, 525] width 128 height 10
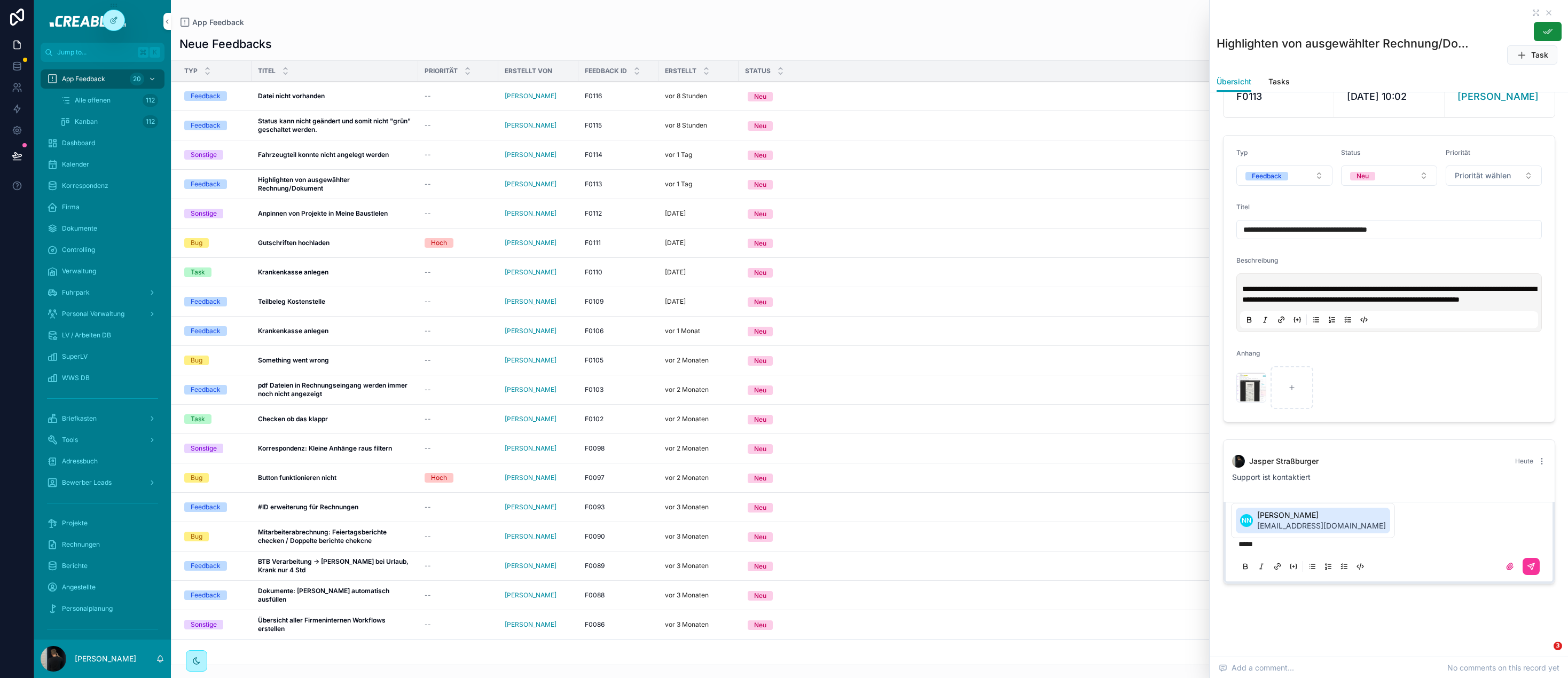
click at [1274, 520] on span "[EMAIL_ADDRESS][DOMAIN_NAME]" at bounding box center [1321, 525] width 128 height 10
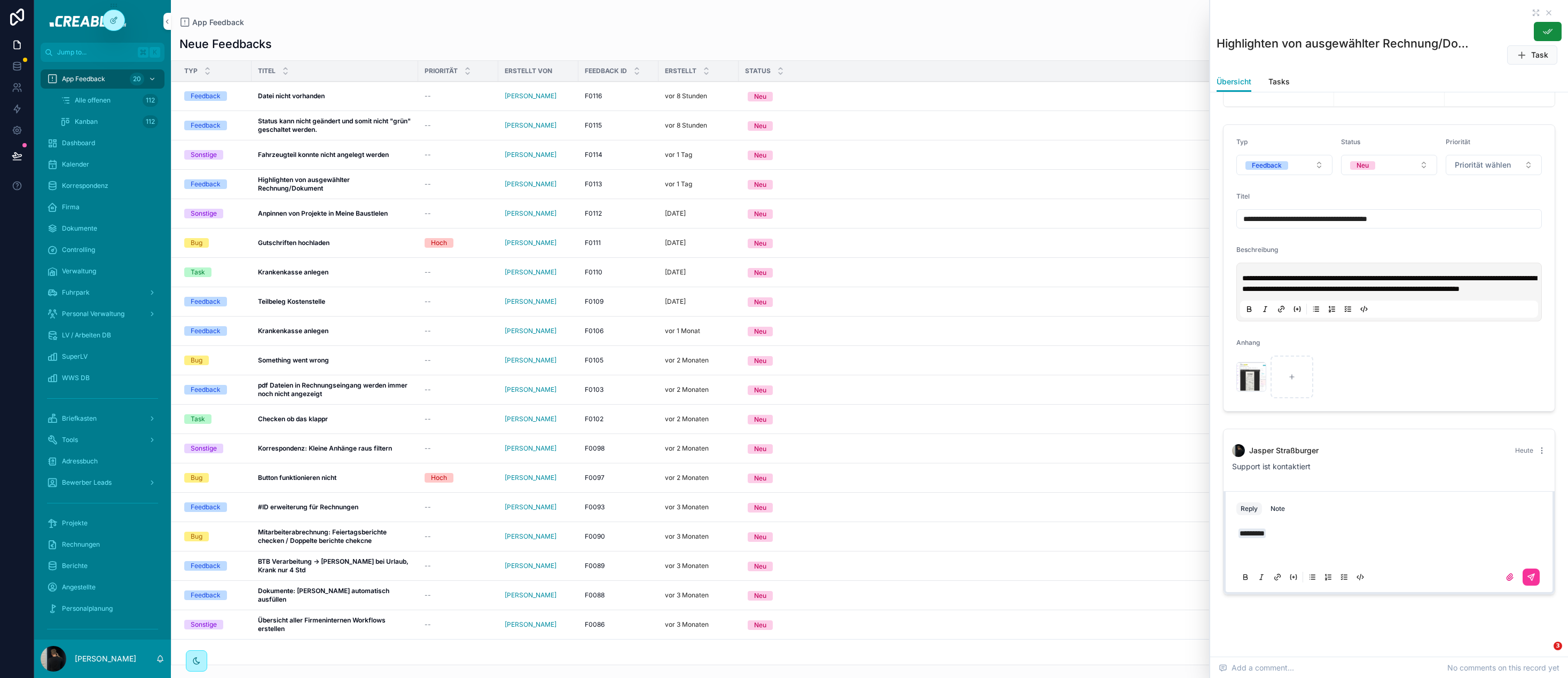
click at [1532, 581] on icon "scrollable content" at bounding box center [1531, 576] width 9 height 9
click at [354, 31] on div "Neue Feedbacks Neu Typ Titel Priorität Erstellt von Feedback ID Erstellt Status…" at bounding box center [868, 346] width 1397 height 638
click at [329, 213] on strong "Anpinnen von Projekte in Meine Baustlelen" at bounding box center [323, 213] width 130 height 8
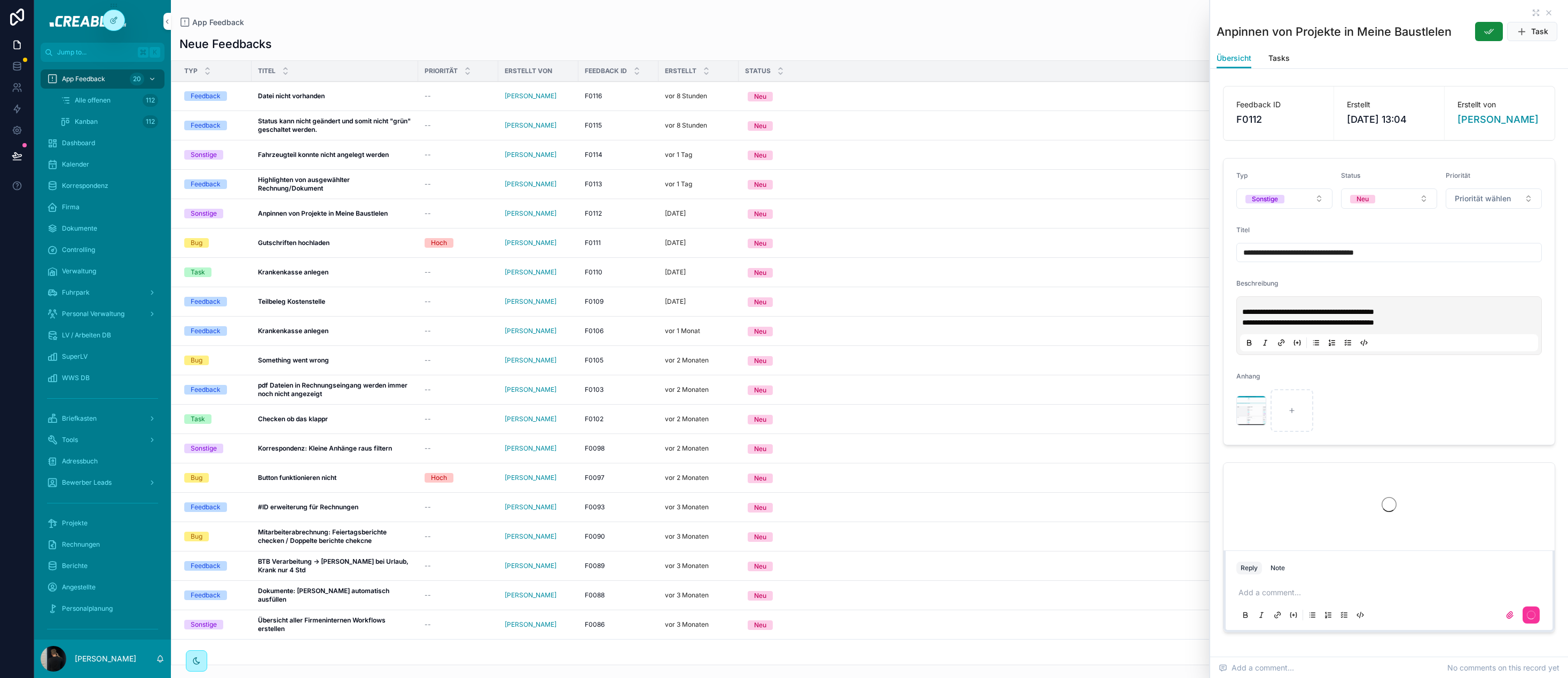
click at [815, 182] on button "Neu" at bounding box center [1146, 184] width 815 height 19
click at [1129, 278] on div "in Progress" at bounding box center [1146, 274] width 148 height 16
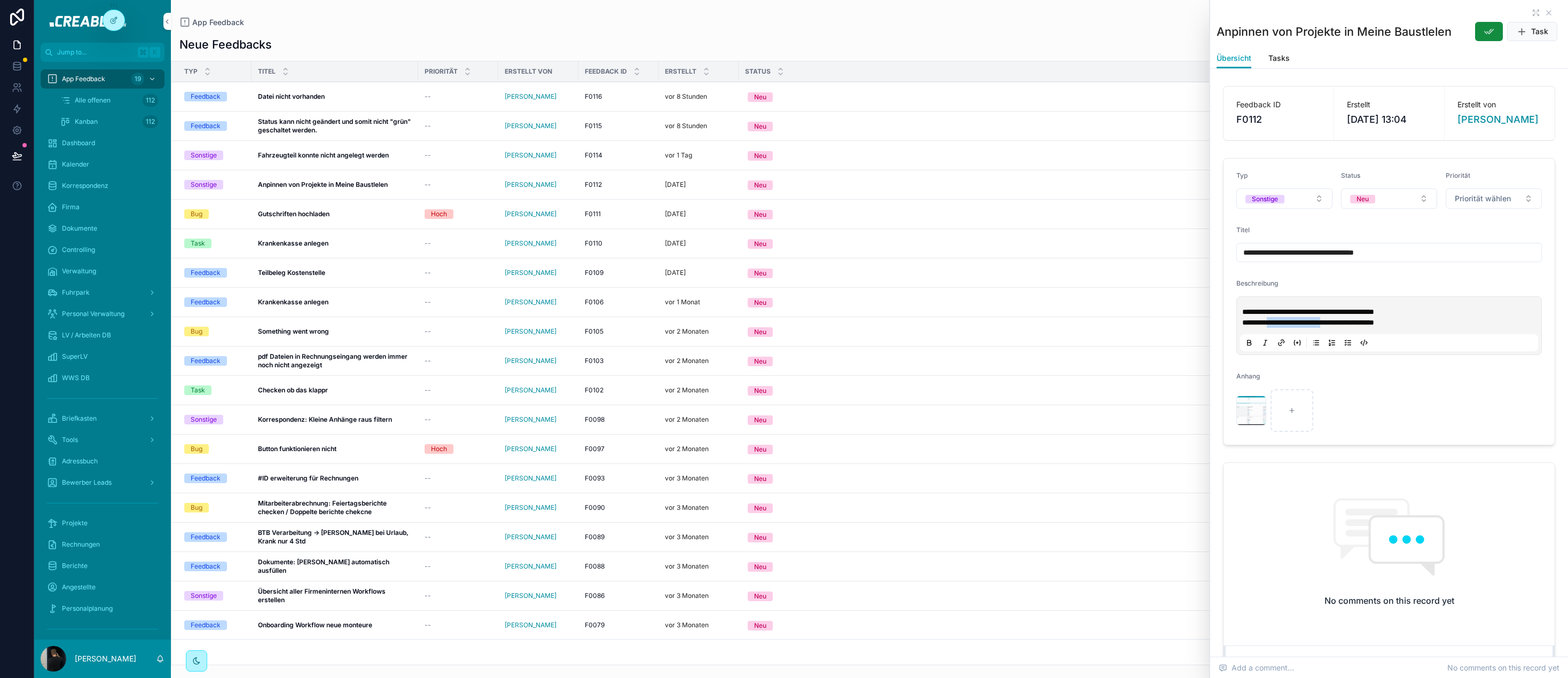
drag, startPoint x: 1367, startPoint y: 323, endPoint x: 1414, endPoint y: 325, distance: 47.0
click at [1374, 324] on span "**********" at bounding box center [1308, 322] width 132 height 7
click at [1252, 412] on div "scrollable content" at bounding box center [1252, 411] width 30 height 30
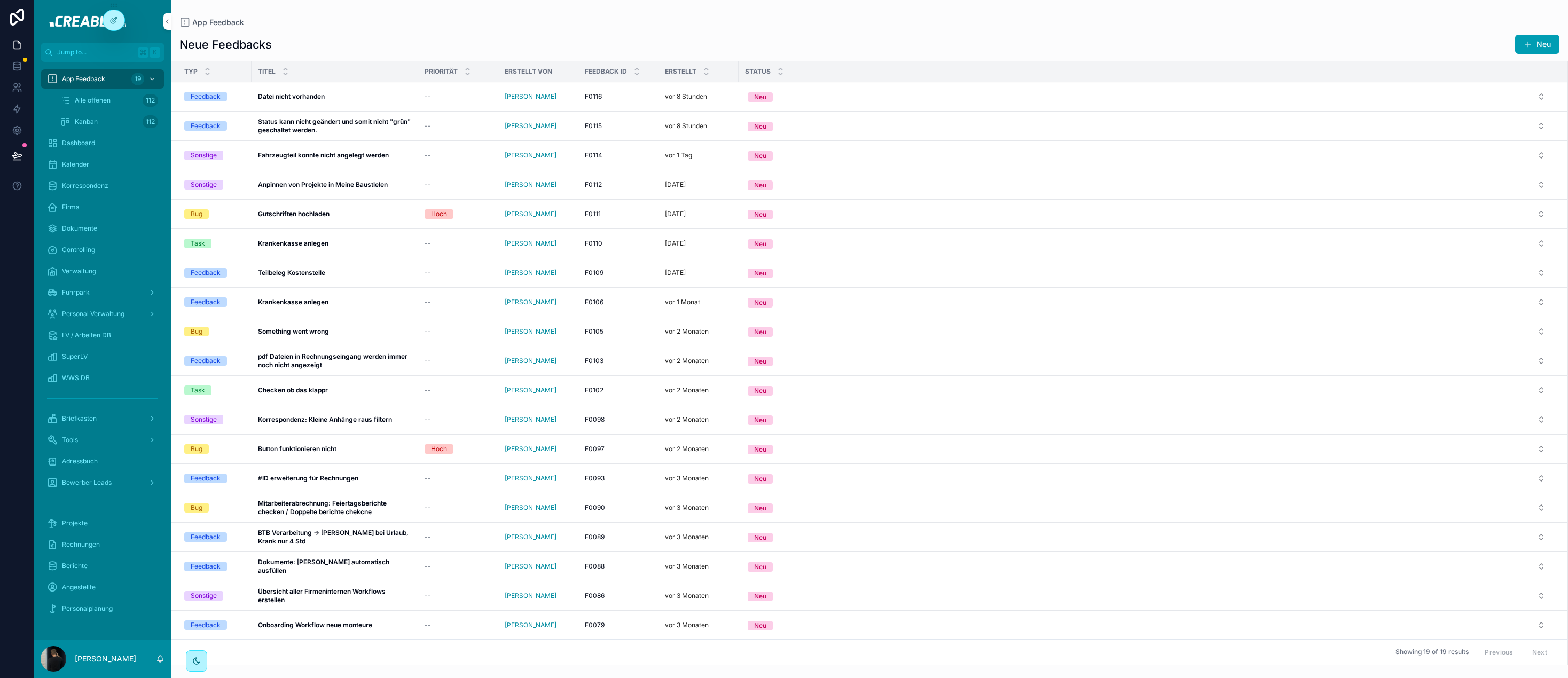
click at [344, 274] on div "Teilbeleg Kostenstelle Teilbeleg Kostenstelle" at bounding box center [335, 273] width 154 height 9
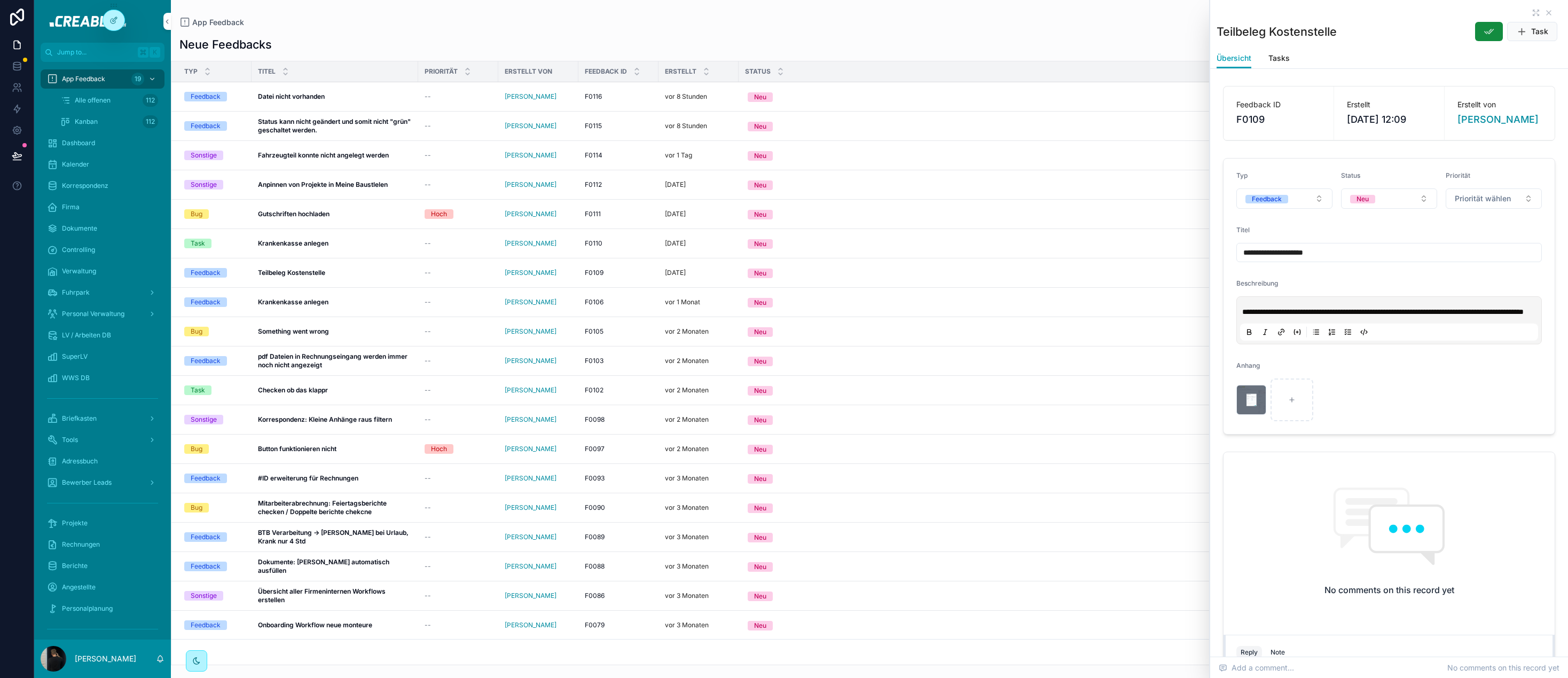
click at [1246, 404] on div "scrollable content" at bounding box center [1252, 400] width 30 height 30
